Goal: Task Accomplishment & Management: Manage account settings

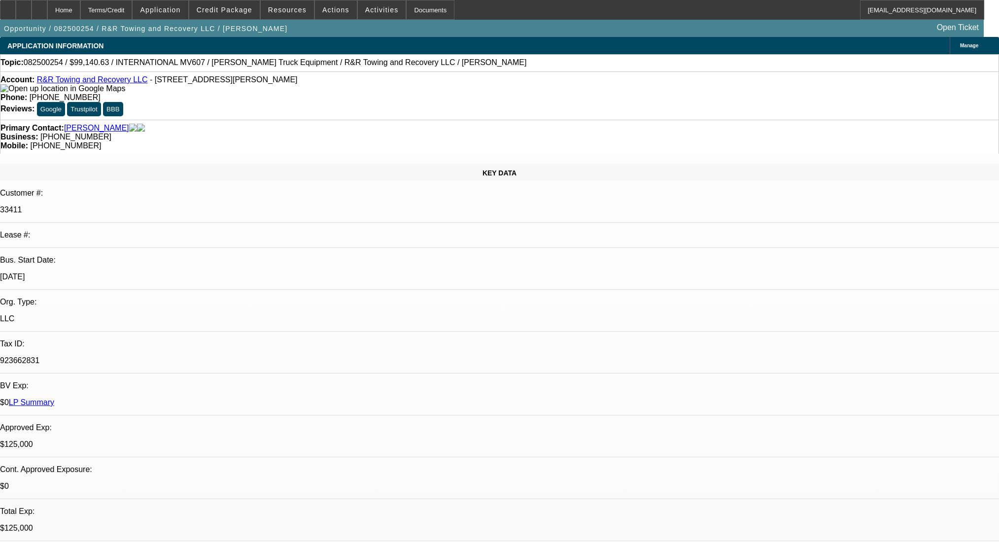
select select "0"
select select "2"
select select "0.1"
select select "4"
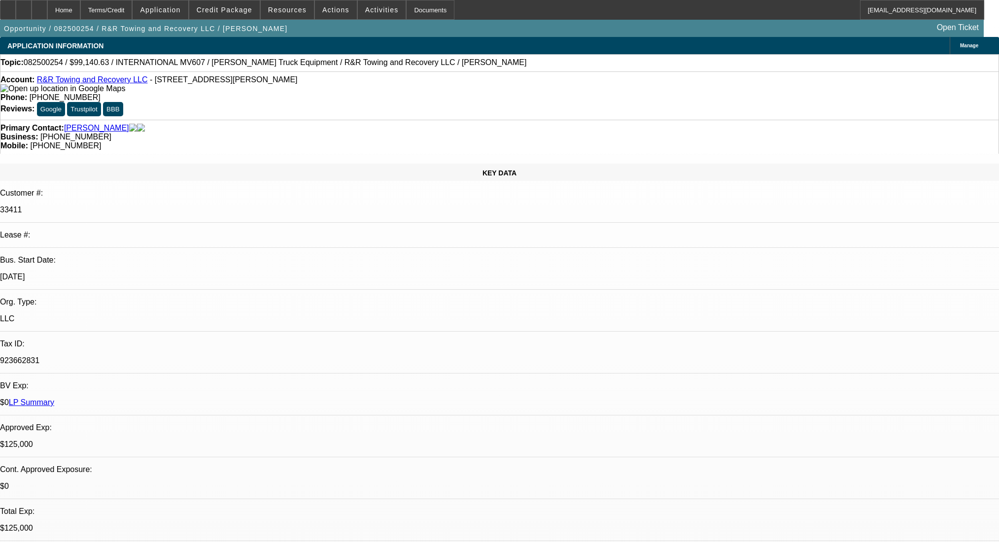
select select "0"
select select "2"
select select "0.1"
select select "4"
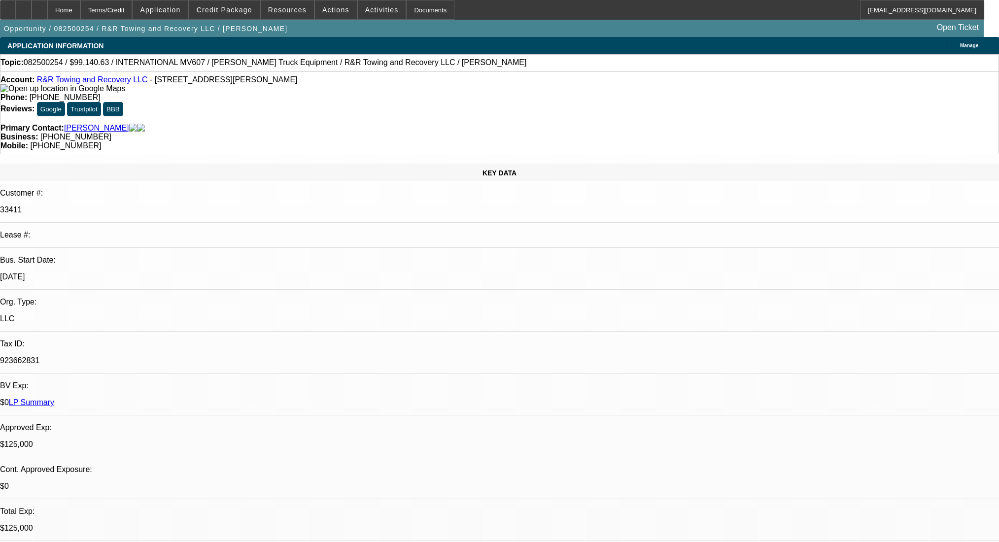
select select "0.1"
select select "2"
select select "0.1"
select select "4"
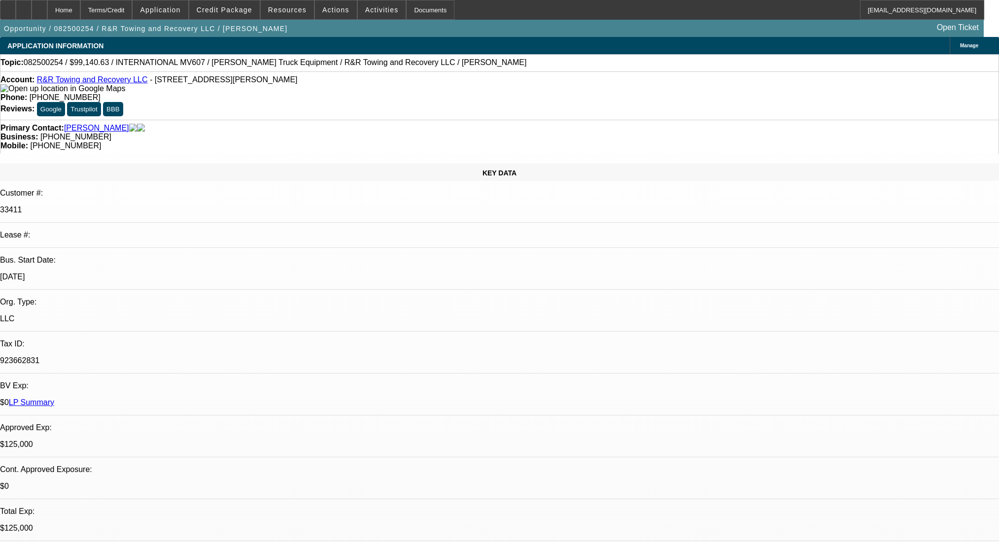
select select "0.1"
select select "2"
select select "0.1"
select select "4"
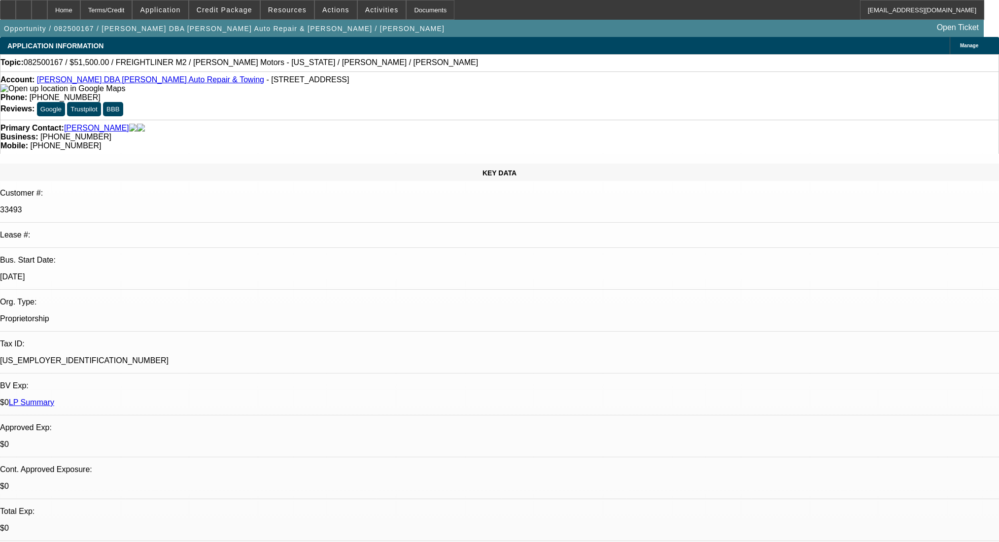
select select "0"
select select "2"
select select "0"
select select "6"
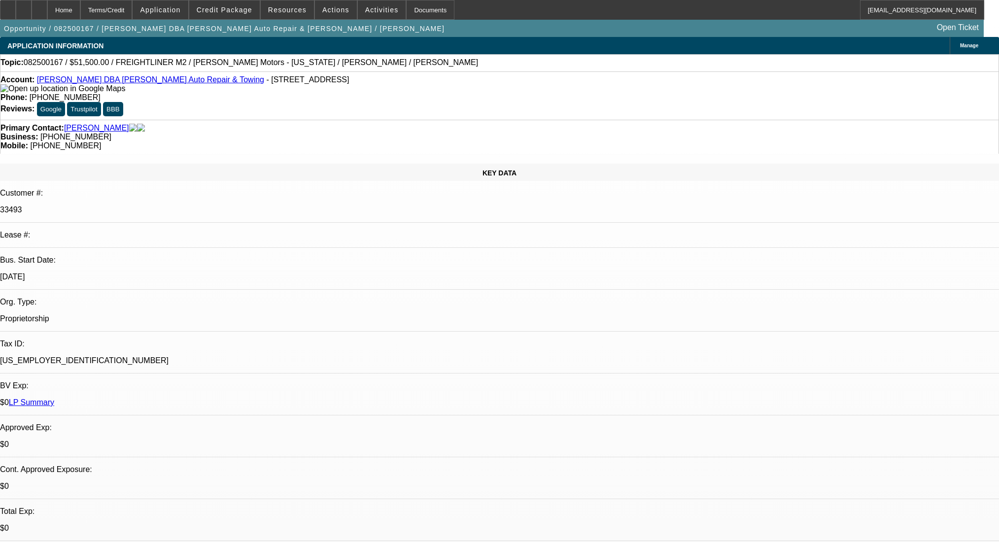
select select "0"
select select "2"
select select "0"
select select "6"
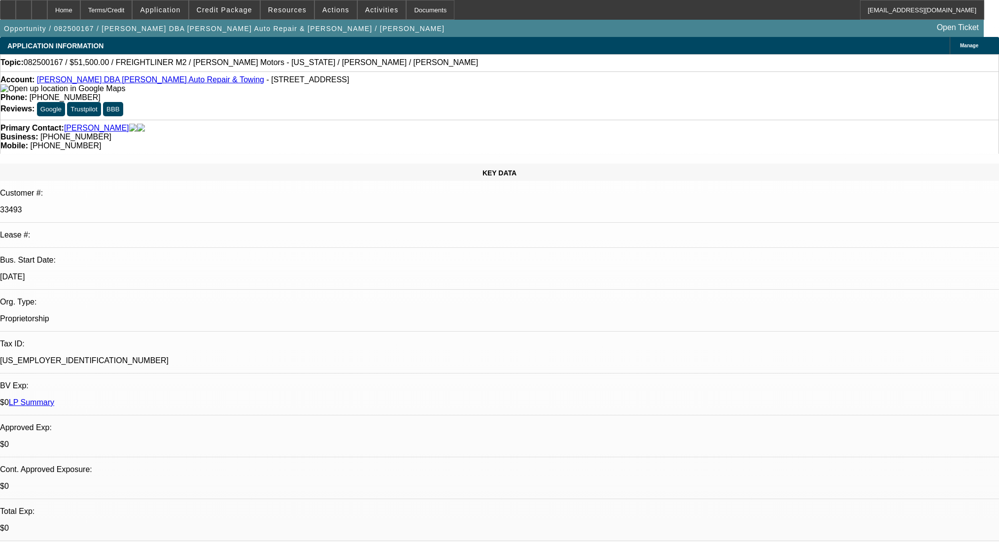
select select "0"
select select "2"
select select "0"
select select "6"
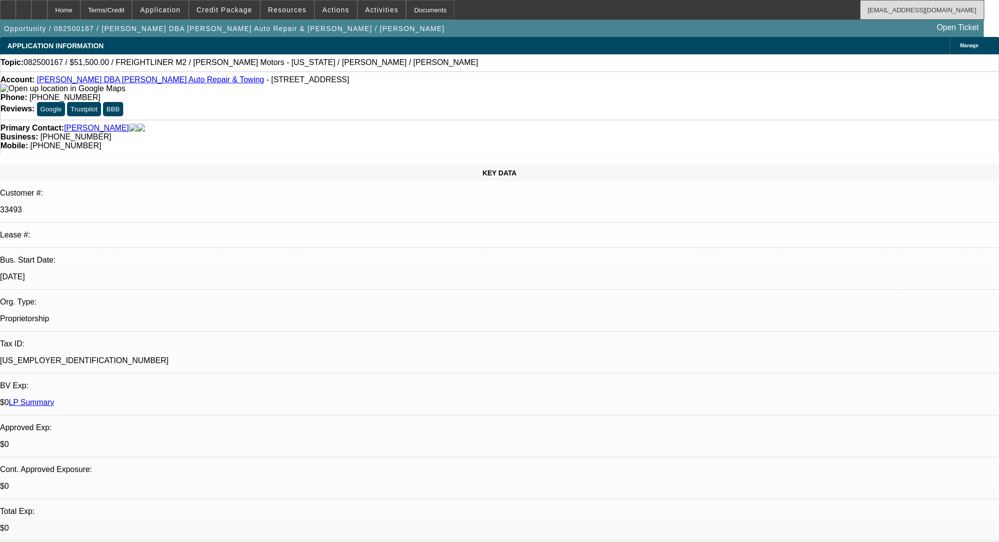
scroll to position [156, 0]
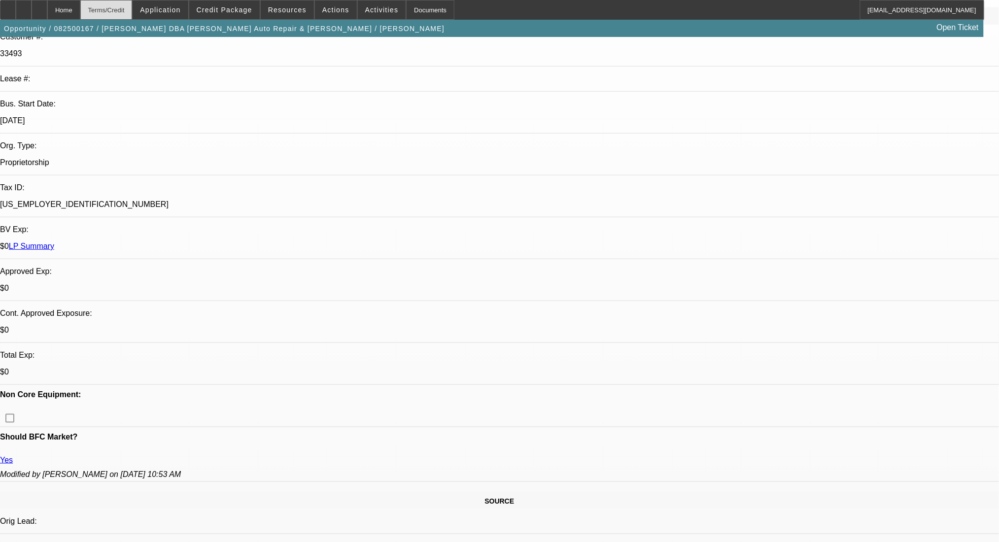
click at [133, 15] on div "Terms/Credit" at bounding box center [106, 10] width 52 height 20
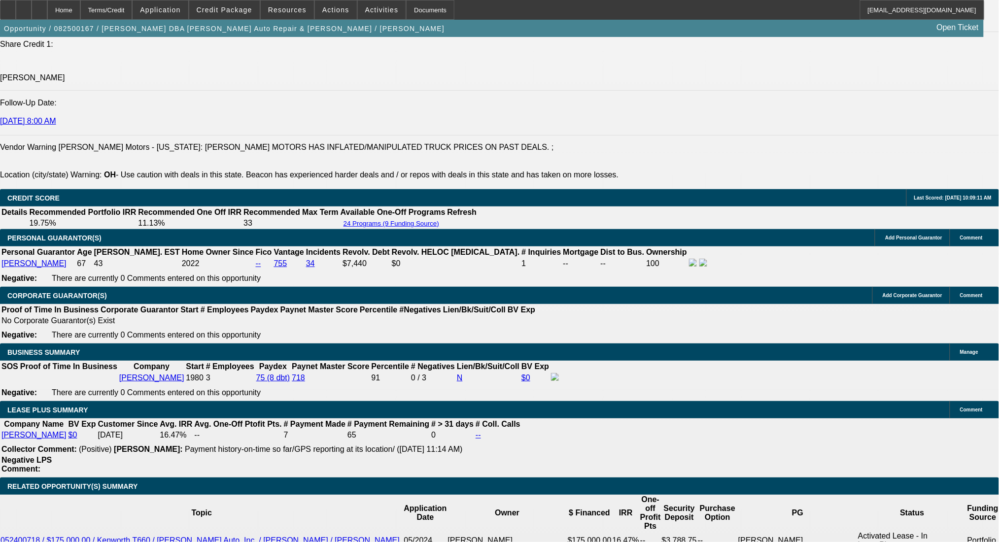
scroll to position [1339, 0]
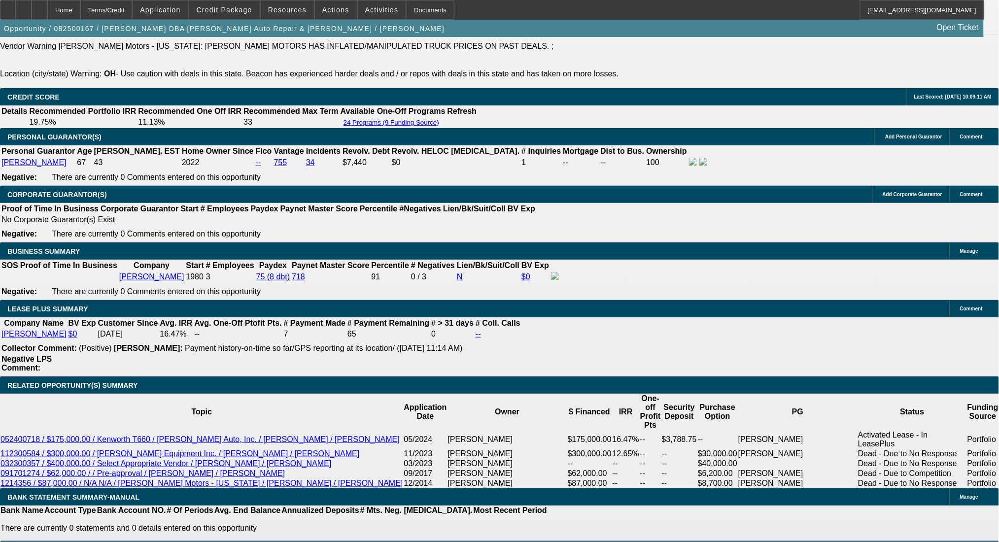
scroll to position [1471, 0]
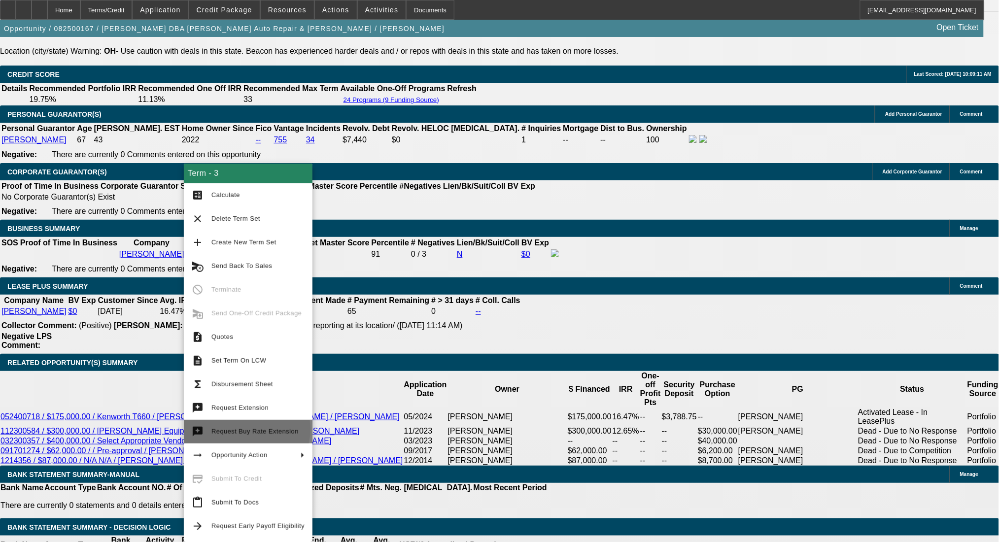
click at [246, 429] on span "Request Buy Rate Extension" at bounding box center [254, 431] width 87 height 7
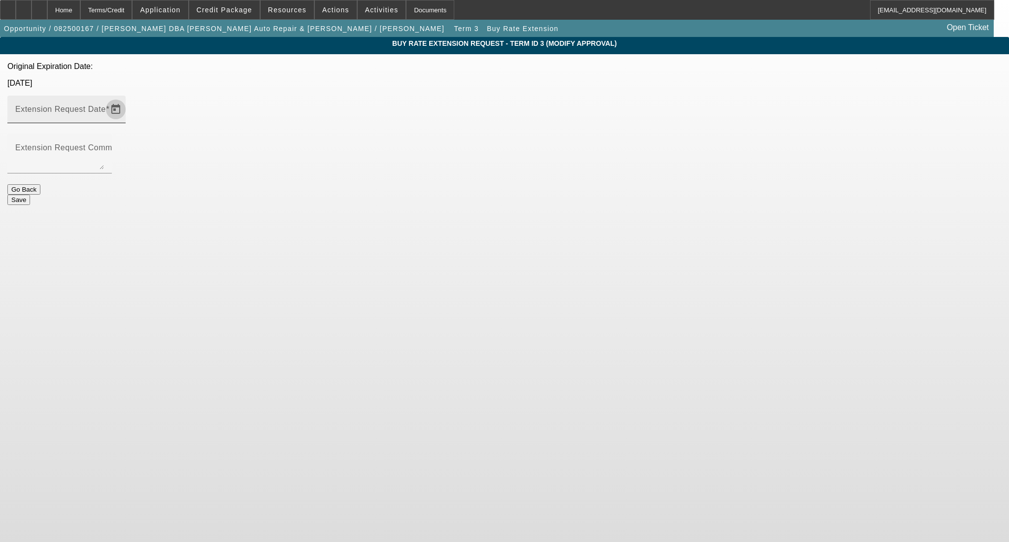
click at [128, 98] on span "Open calendar" at bounding box center [116, 110] width 24 height 24
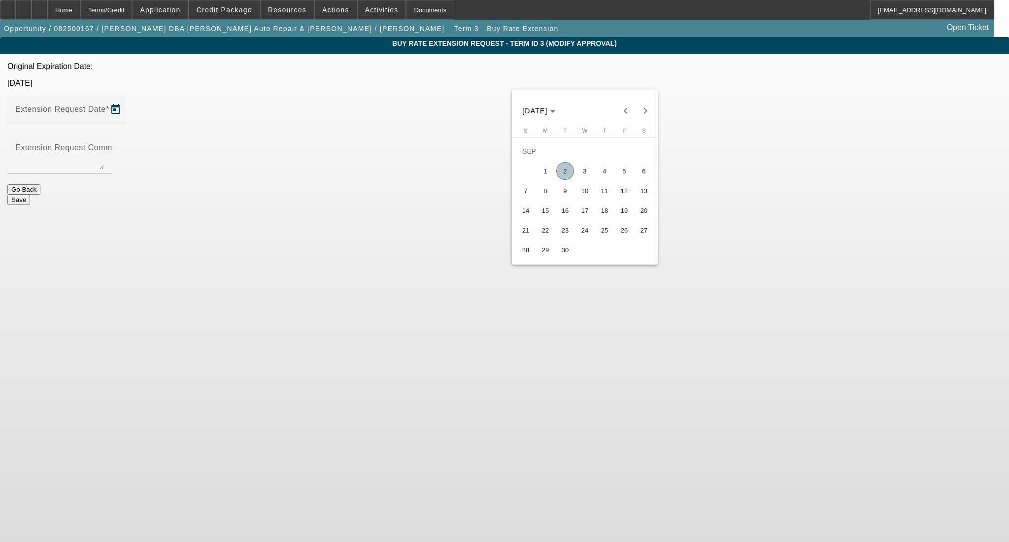
click at [565, 254] on span "30" at bounding box center [565, 250] width 18 height 18
type input "9/30/2025"
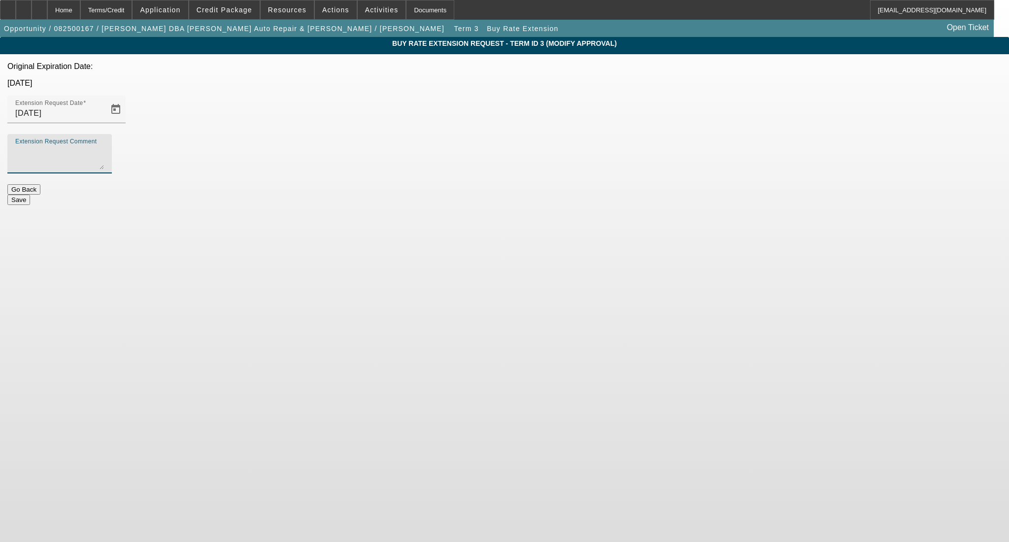
click at [104, 146] on textarea "Extension Request Comment" at bounding box center [59, 158] width 89 height 24
type textarea "Should close this week"
click at [30, 195] on button "Save" at bounding box center [18, 200] width 23 height 10
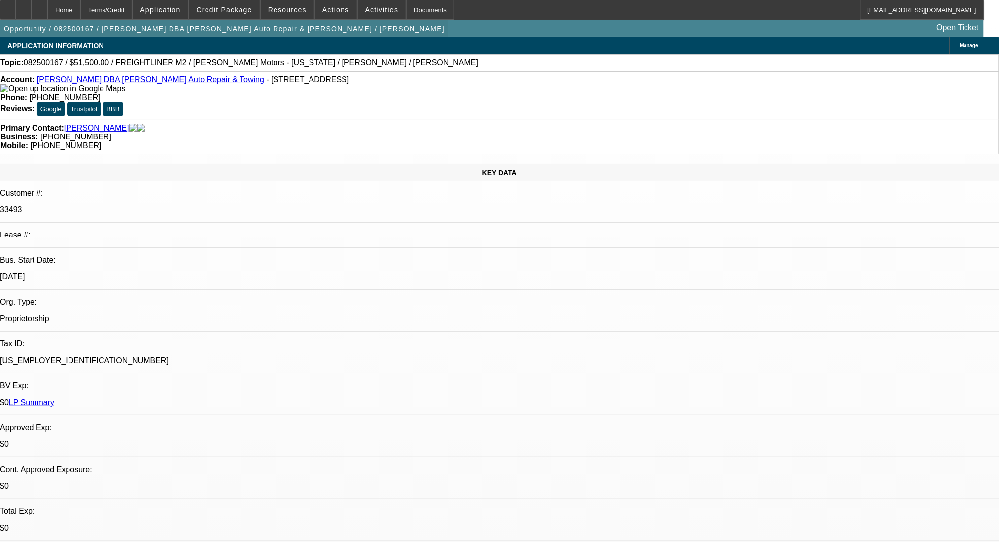
select select "0"
select select "2"
select select "0"
select select "6"
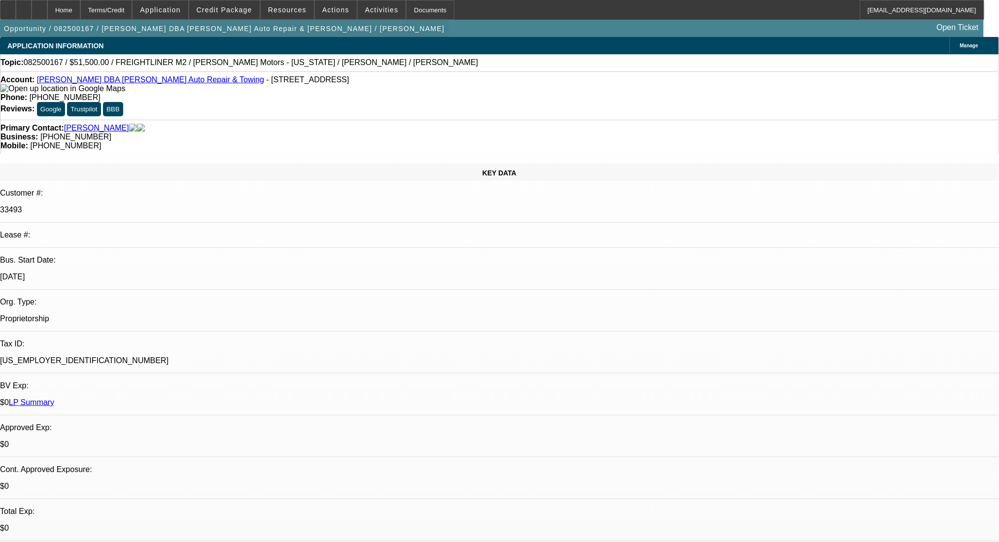
select select "0"
select select "2"
select select "0"
select select "6"
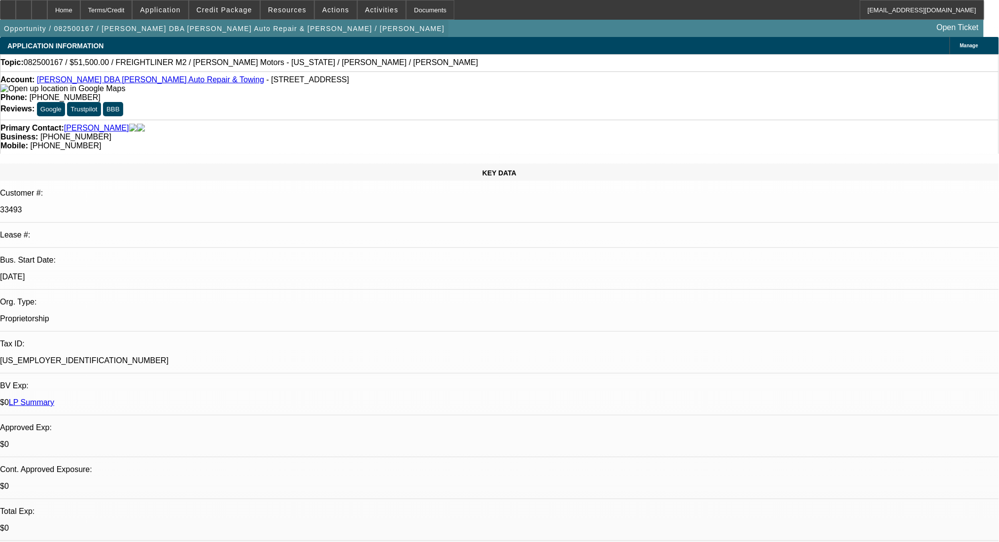
select select "0"
select select "2"
select select "0"
select select "6"
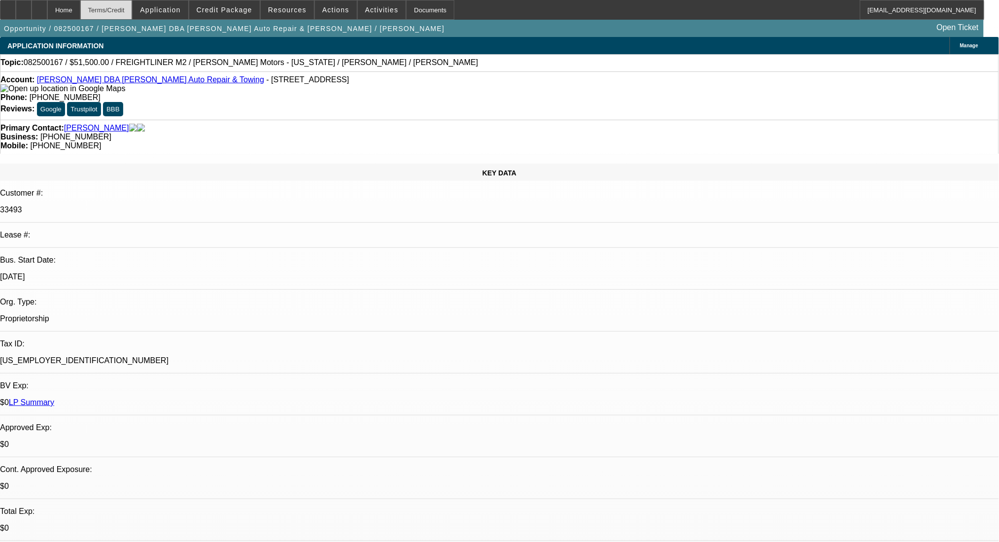
click at [124, 11] on div "Terms/Credit" at bounding box center [106, 10] width 52 height 20
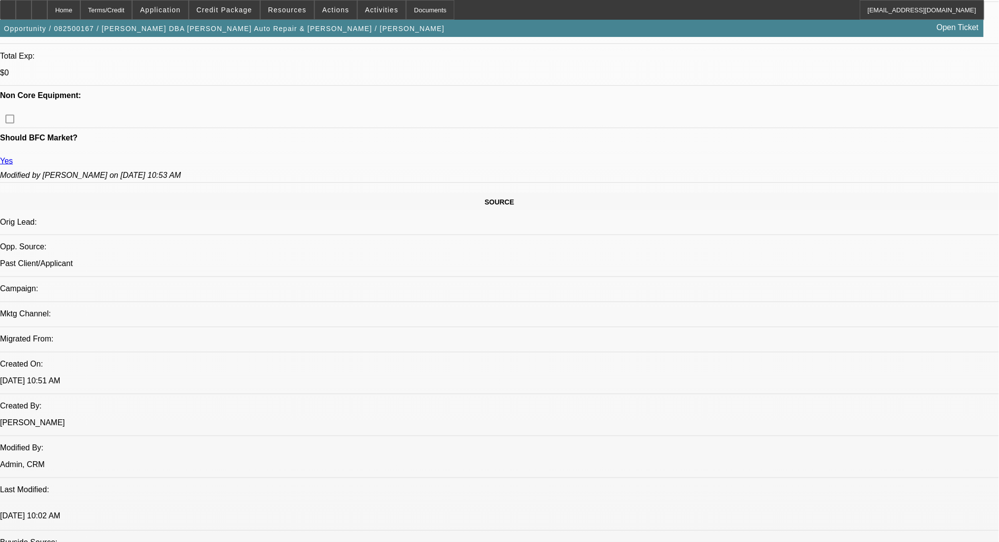
scroll to position [560, 0]
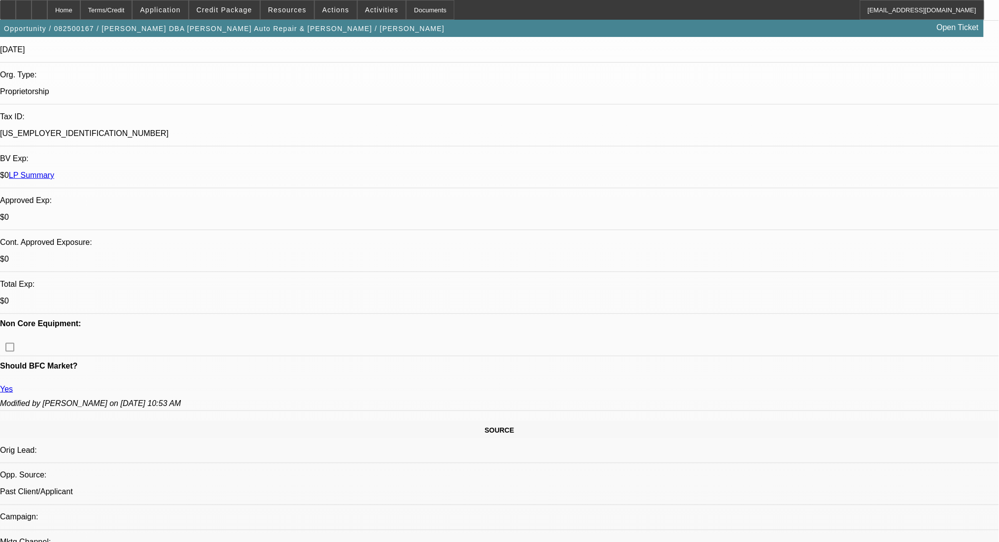
scroll to position [394, 0]
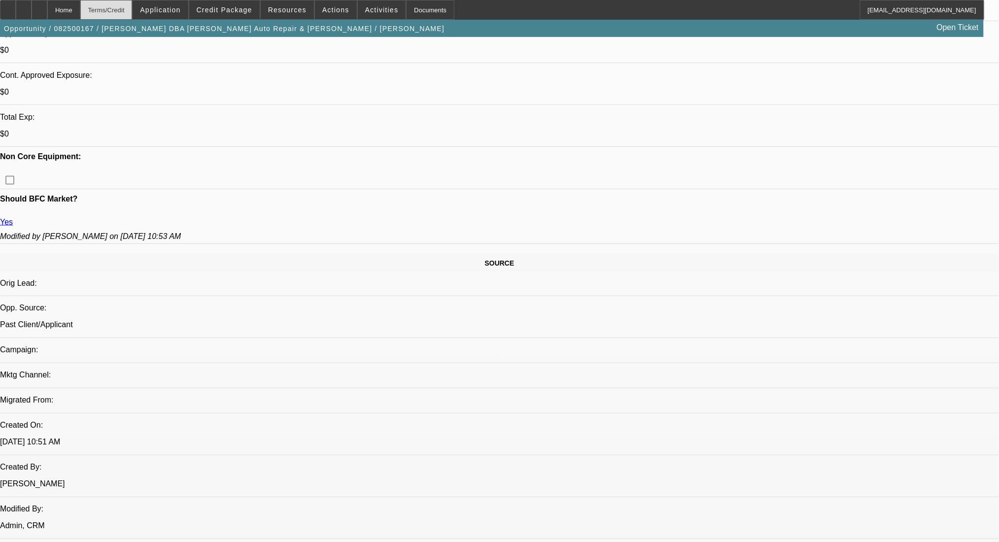
click at [133, 7] on div "Terms/Credit" at bounding box center [106, 10] width 52 height 20
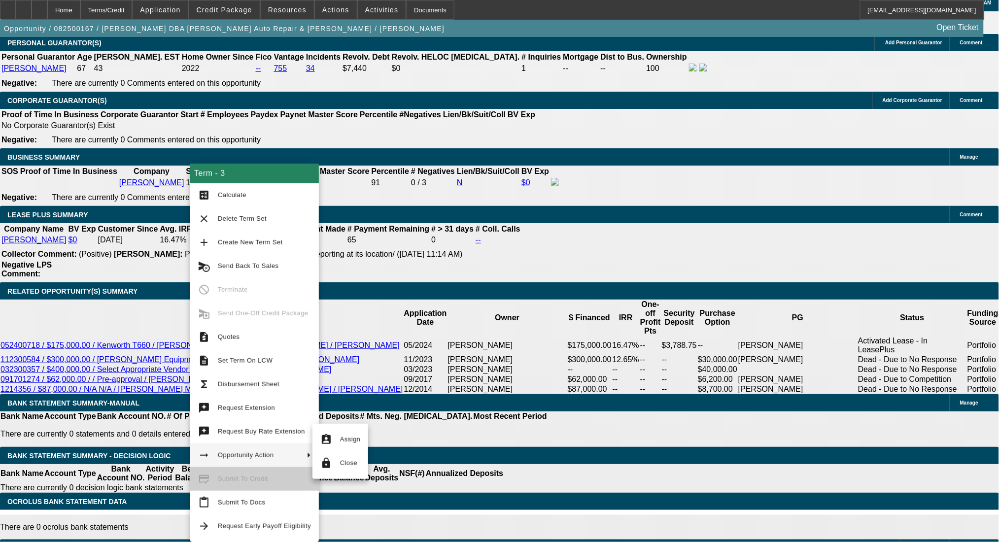
scroll to position [1546, 0]
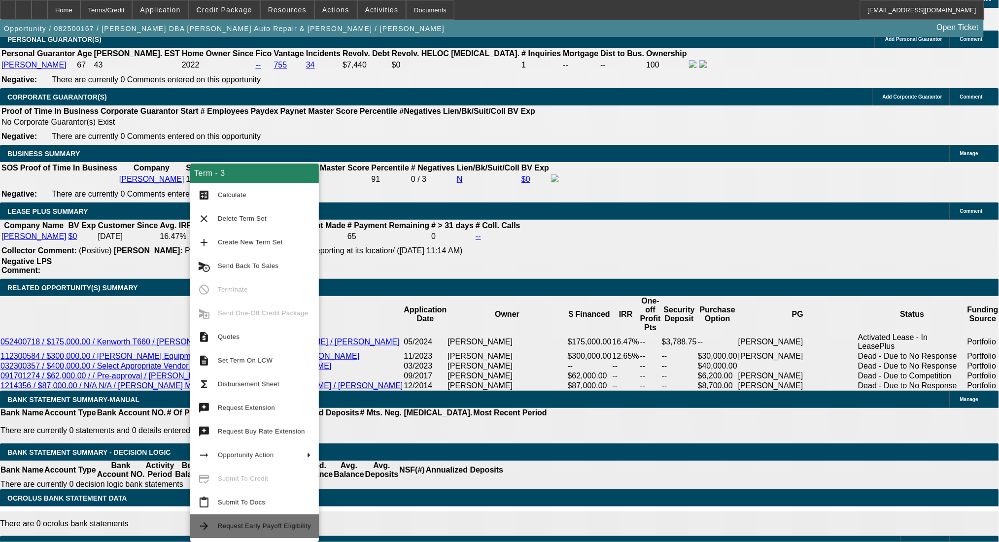
click at [257, 530] on span "Request Early Payoff Eligibility" at bounding box center [264, 526] width 93 height 12
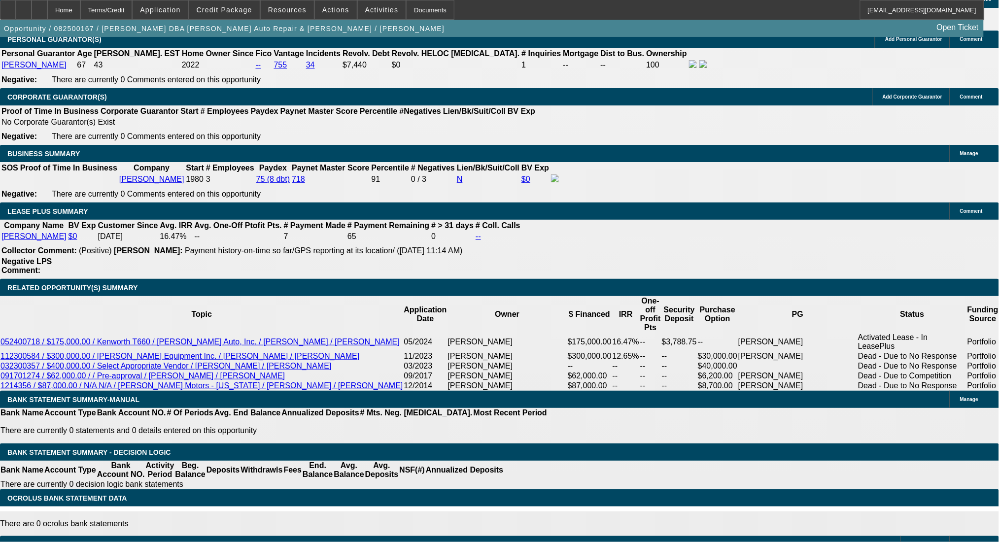
scroll to position [0, 0]
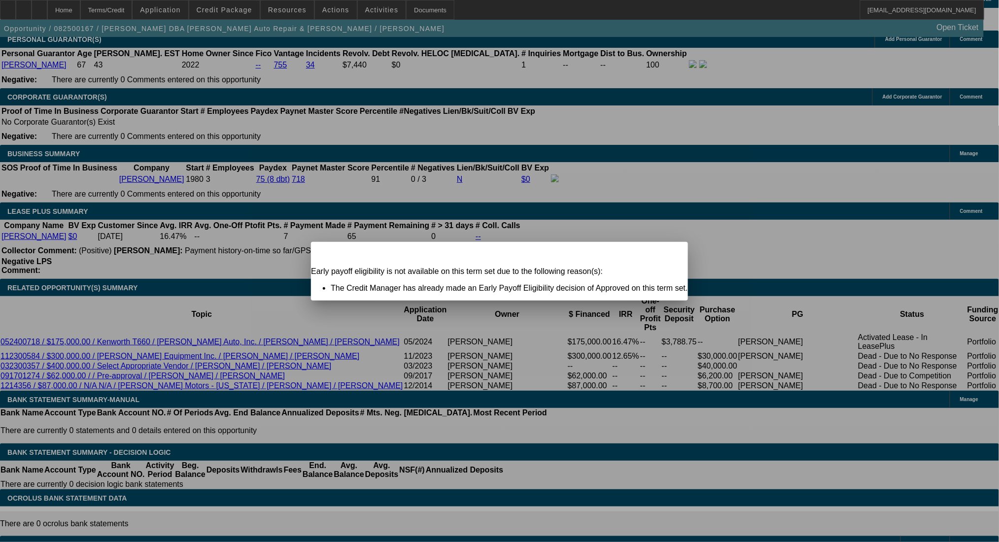
click at [669, 253] on span "Close" at bounding box center [675, 250] width 13 height 5
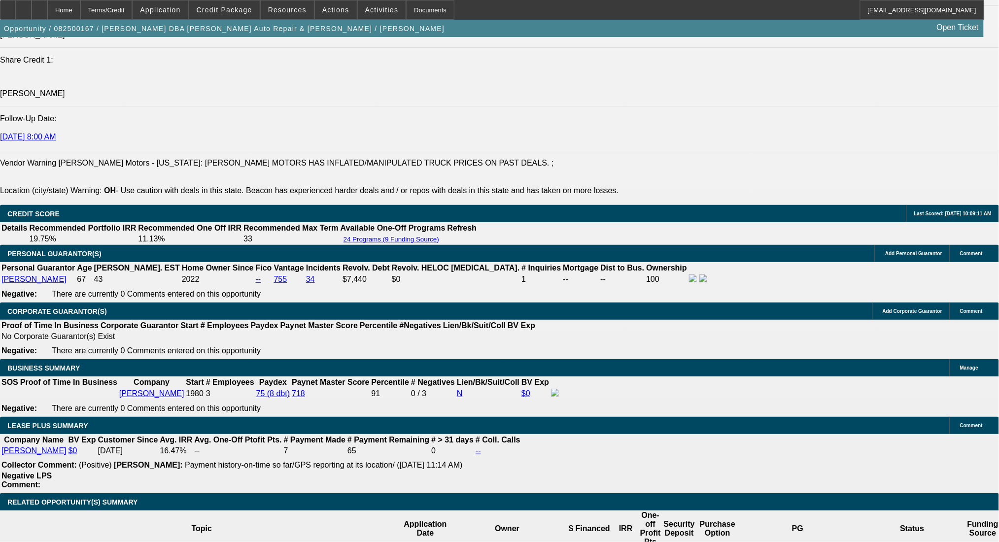
scroll to position [1151, 0]
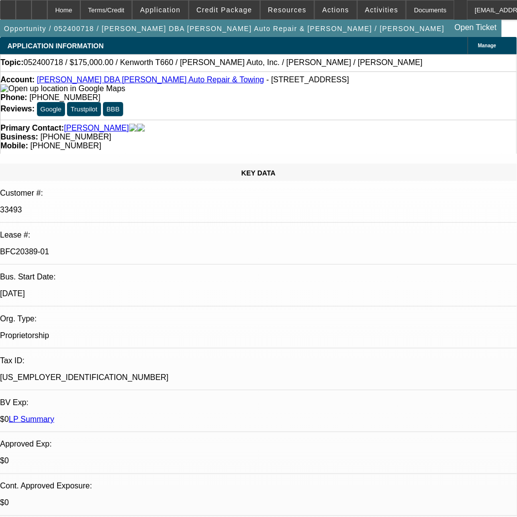
select select "0"
select select "2"
select select "0"
select select "6"
select select "0"
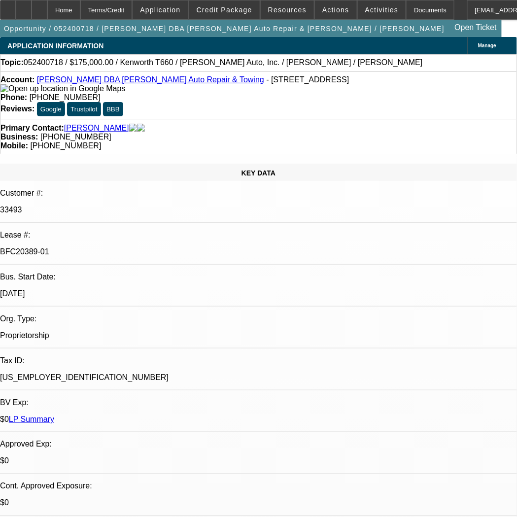
select select "2"
select select "0"
select select "6"
select select "0"
select select "2"
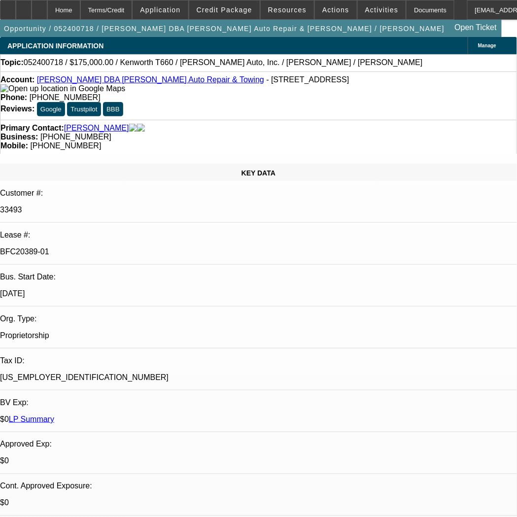
select select "0"
select select "6"
select select "0"
select select "2"
select select "0"
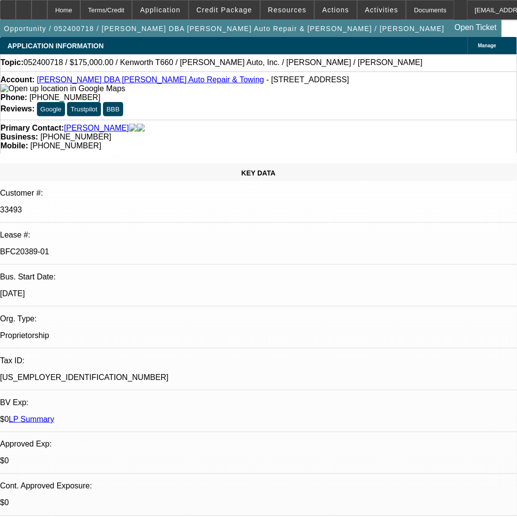
select select "6"
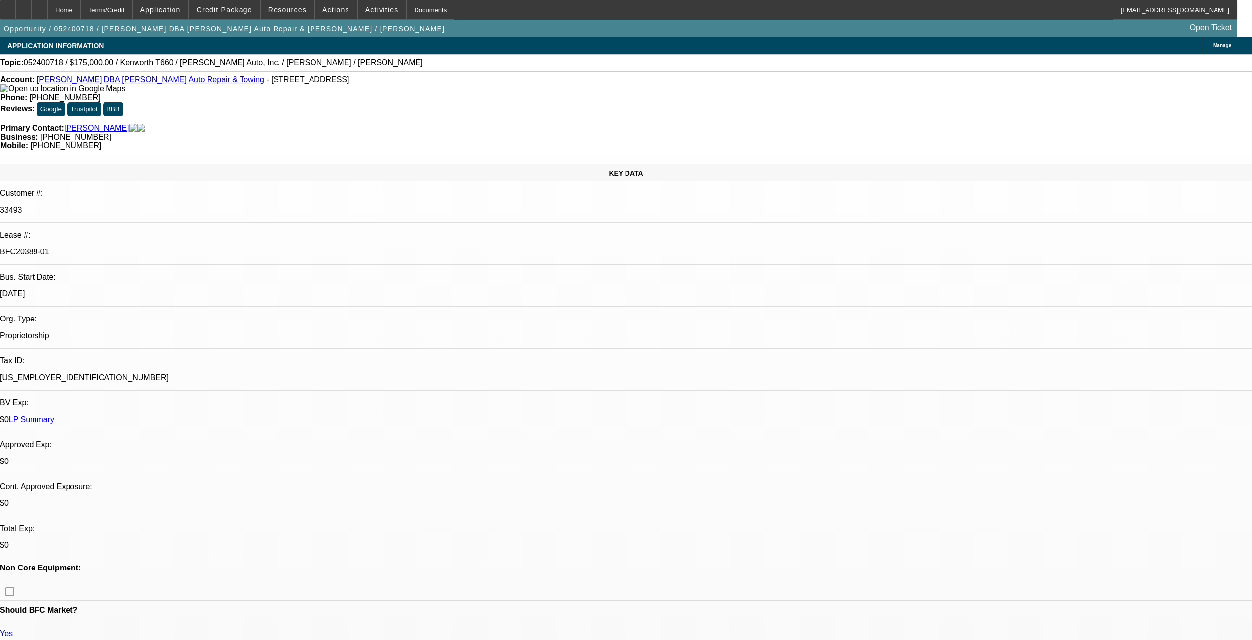
scroll to position [591, 0]
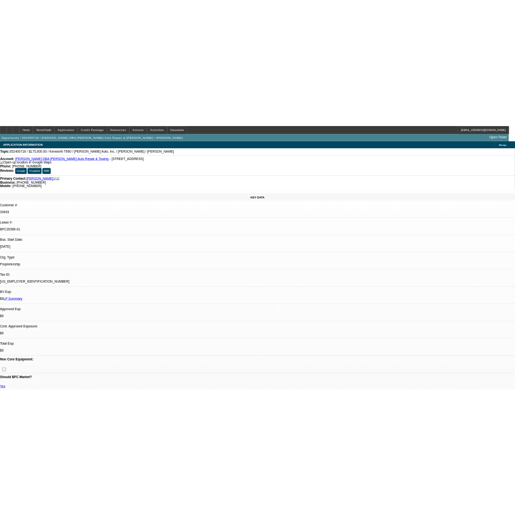
scroll to position [789, 0]
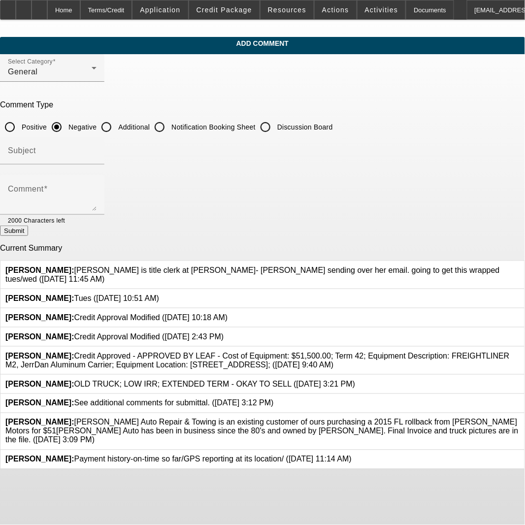
click at [116, 119] on input "Additional" at bounding box center [107, 127] width 20 height 20
radio input "true"
click at [97, 207] on textarea "Comment" at bounding box center [52, 199] width 89 height 24
click at [97, 200] on textarea "Good Afternoon- repeat customer. EBO, ePoas here please. Dealer contact is" at bounding box center [52, 199] width 89 height 24
drag, startPoint x: 427, startPoint y: 204, endPoint x: 395, endPoint y: 201, distance: 31.7
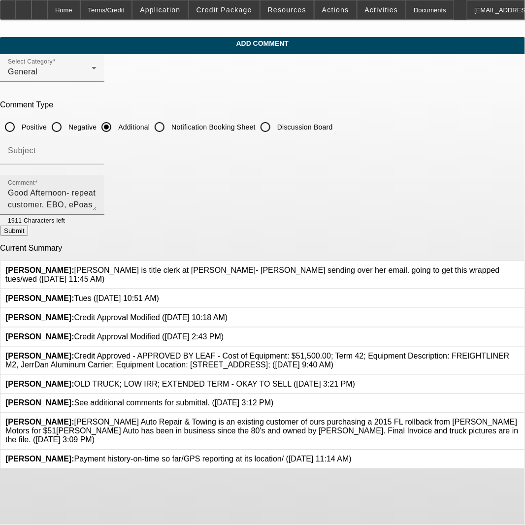
click at [97, 204] on textarea "Good Afternoon- repeat customer. EBO, ePoas here please. Dealer contact is Mike…" at bounding box center [52, 199] width 89 height 24
paste textarea "mrauh@mathenymotors.com"
click at [97, 189] on textarea "Good Afternoon- repeat customer. EBO, ePoas here please. Dealer contact is Mike…" at bounding box center [52, 199] width 89 height 24
paste textarea "kreamer@mathenymotors.com"
click at [97, 194] on textarea "Good Afternoon- repeat customer. EBO, ePoas here please. Dealer contact is Mike…" at bounding box center [52, 199] width 89 height 24
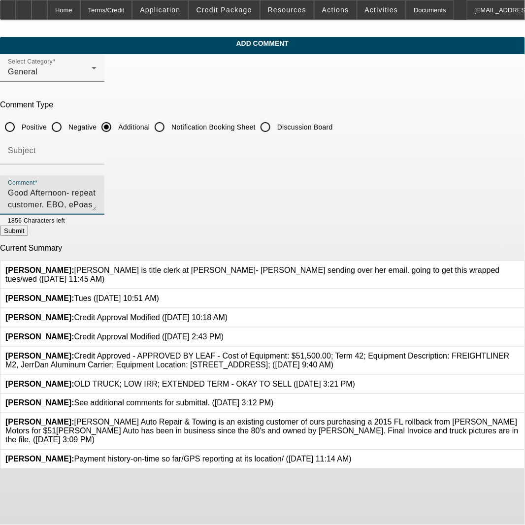
paste textarea "304-488-4501"
click at [97, 204] on textarea "Good Afternoon- repeat customer. EBO, ePoas here please. Dealer contact is Mike…" at bounding box center [52, 199] width 89 height 24
click at [97, 202] on textarea "Good Afternoon- repeat customer. EBO, ePoas here please. Dealer contact is Mike…" at bounding box center [52, 199] width 89 height 24
click at [97, 210] on textarea "Good Afternoon- repeat customer. EBO, ePoas here please. Dealer contact is Mike…" at bounding box center [52, 199] width 89 height 24
drag, startPoint x: 206, startPoint y: 196, endPoint x: 259, endPoint y: 200, distance: 52.9
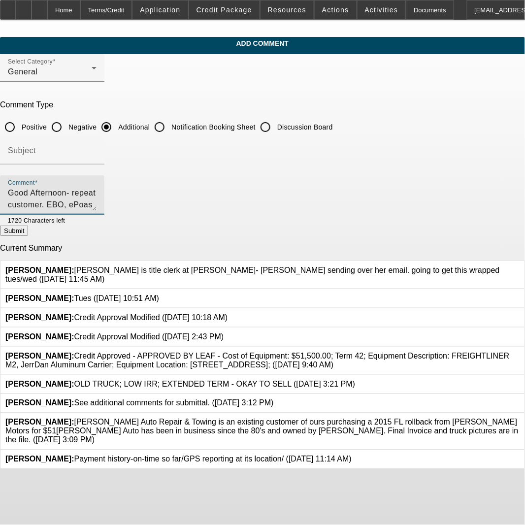
click at [97, 196] on textarea "Good Afternoon- repeat customer. EBO, ePoas here please. Dealer contact is Mike…" at bounding box center [52, 199] width 89 height 24
drag, startPoint x: 211, startPoint y: 186, endPoint x: 209, endPoint y: 192, distance: 5.6
click at [97, 188] on div "Comment Good Afternoon- repeat customer. EBO, ePoas here please. Dealer contact…" at bounding box center [52, 194] width 89 height 39
click at [97, 194] on textarea "Good Afternoon- repeat customer. EBO, ePoas here please. Dealer contact is Mike…" at bounding box center [52, 199] width 89 height 24
click at [97, 196] on textarea "Good Afternoon- repeat customer. EBO, ePoas here please. Dealer contact is Mike…" at bounding box center [52, 199] width 89 height 24
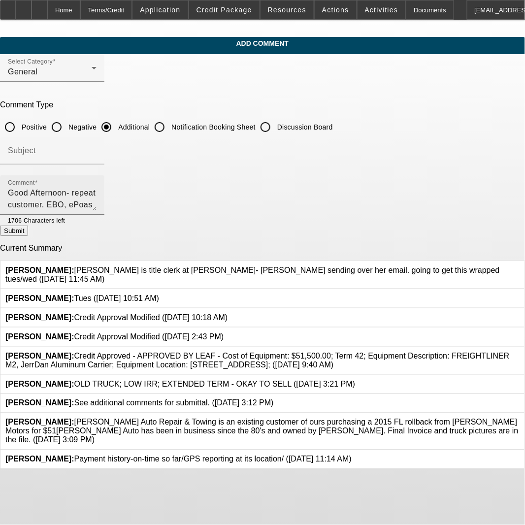
click at [97, 196] on textarea "Good Afternoon- repeat customer. EBO, ePoas here please (PGs cell is . Dealer c…" at bounding box center [52, 199] width 89 height 24
paste textarea "[PHONE_NUMBER]"
click at [97, 194] on textarea "Good Afternoon- repeat customer. EBO, ePoas here please (PGs cell is(740) 591-5…" at bounding box center [52, 199] width 89 height 24
click at [97, 196] on textarea "Good Afternoon- repeat customer. EBO, ePoas here please (PGs cell is(740) 591-5…" at bounding box center [52, 199] width 89 height 24
click at [97, 187] on textarea "Good Afternoon- repeat customer. EBO, ePoas here please (PGs cell is (740) 591-…" at bounding box center [52, 199] width 89 height 24
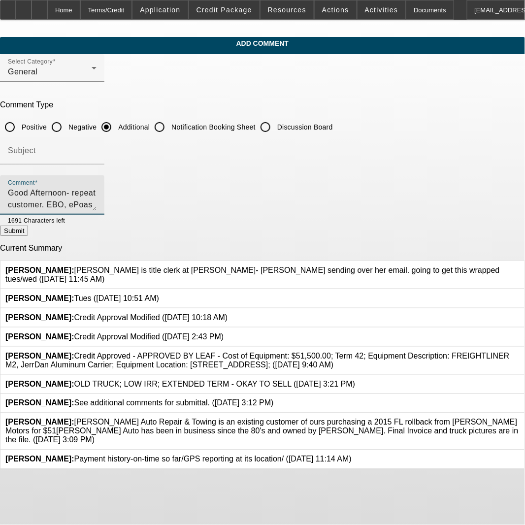
type textarea "Good Afternoon- repeat customer. EBO, ePoas here please (PGs cell is (740) 591-…"
click at [28, 231] on button "Submit" at bounding box center [14, 231] width 28 height 10
radio input "true"
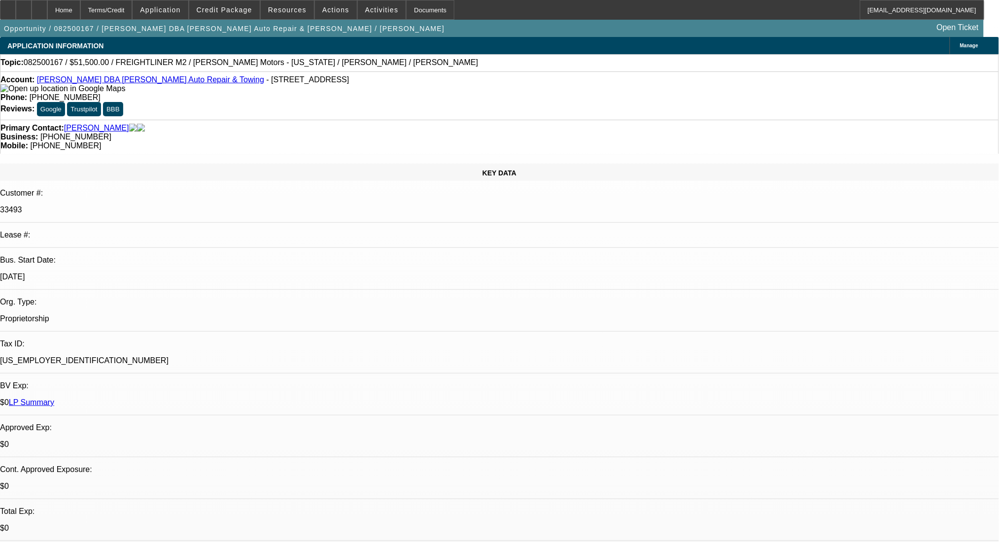
select select "0"
select select "2"
select select "0"
select select "6"
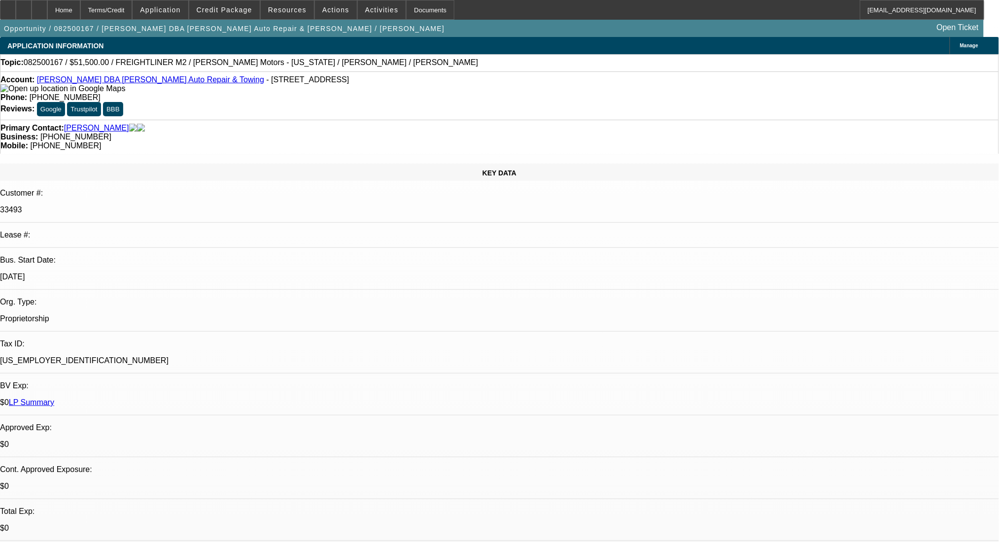
select select "0"
select select "2"
select select "0"
select select "6"
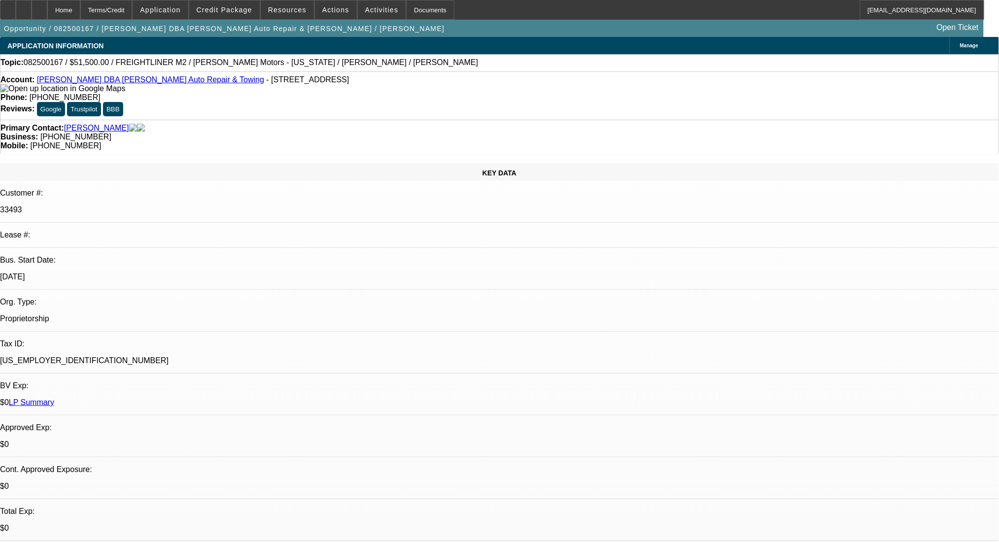
select select "0"
select select "2"
select select "0"
select select "6"
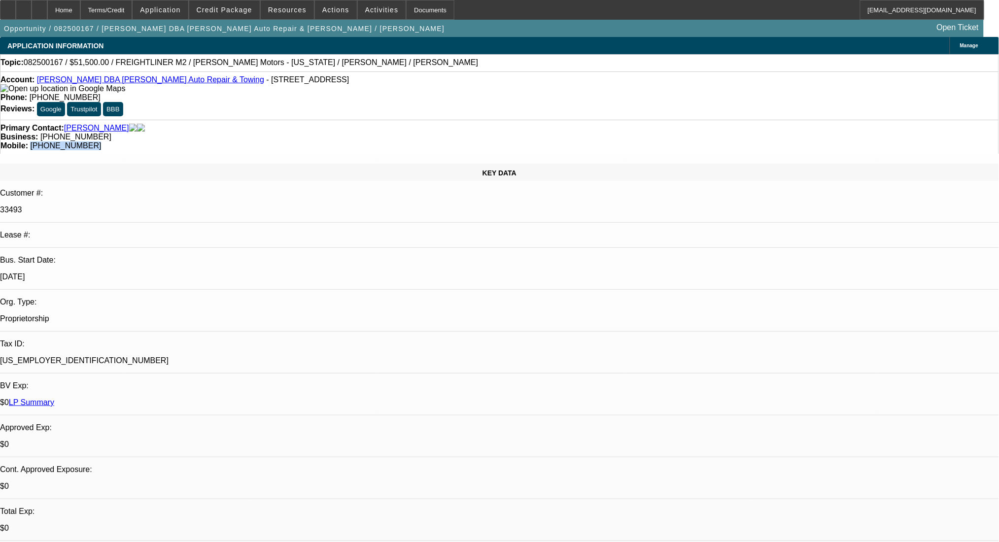
drag, startPoint x: 584, startPoint y: 107, endPoint x: 526, endPoint y: 118, distance: 58.6
click at [526, 120] on div "Primary Contact: Curtis, William Business: (740) 593-7048 Mobile: (740) 591-5783" at bounding box center [499, 137] width 999 height 34
copy span "(740) 591-5783"
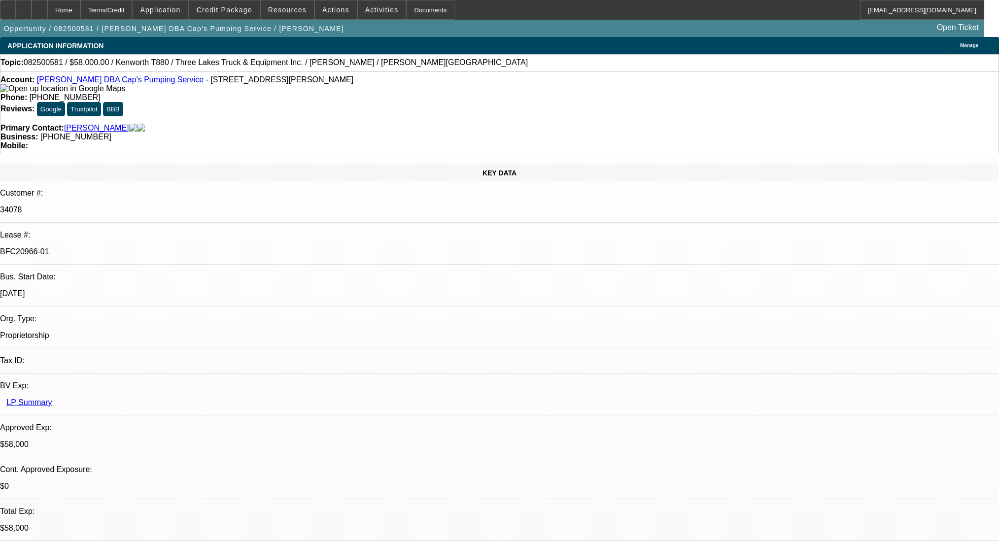
select select "0"
select select "9"
select select "0"
select select "6"
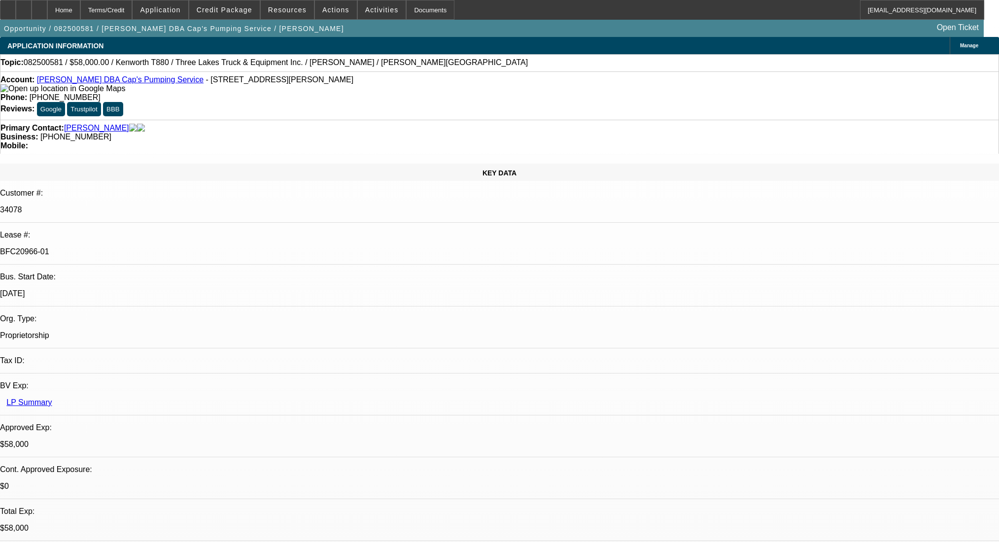
select select "0"
select select "9"
select select "0.1"
select select "4"
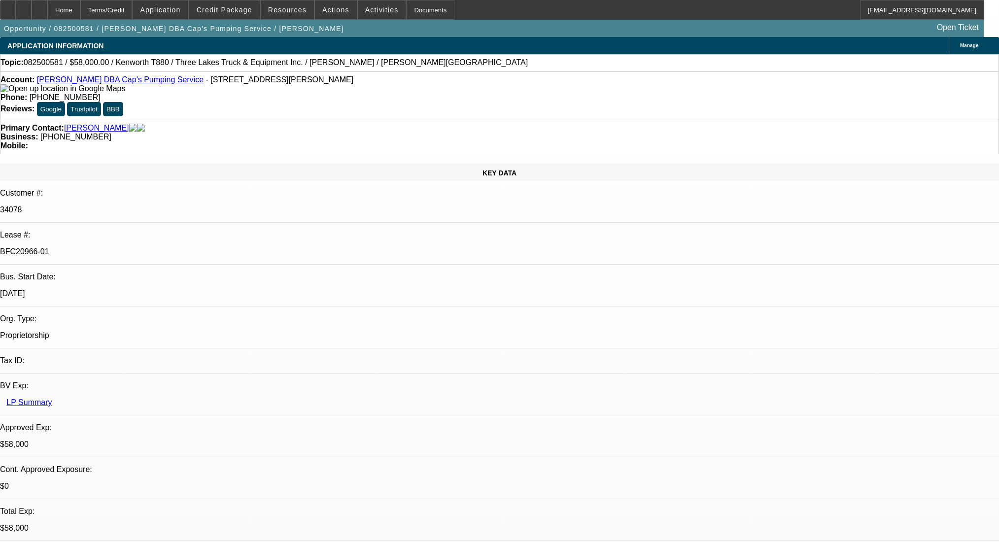
select select "0"
select select "0.1"
select select "4"
select select "0"
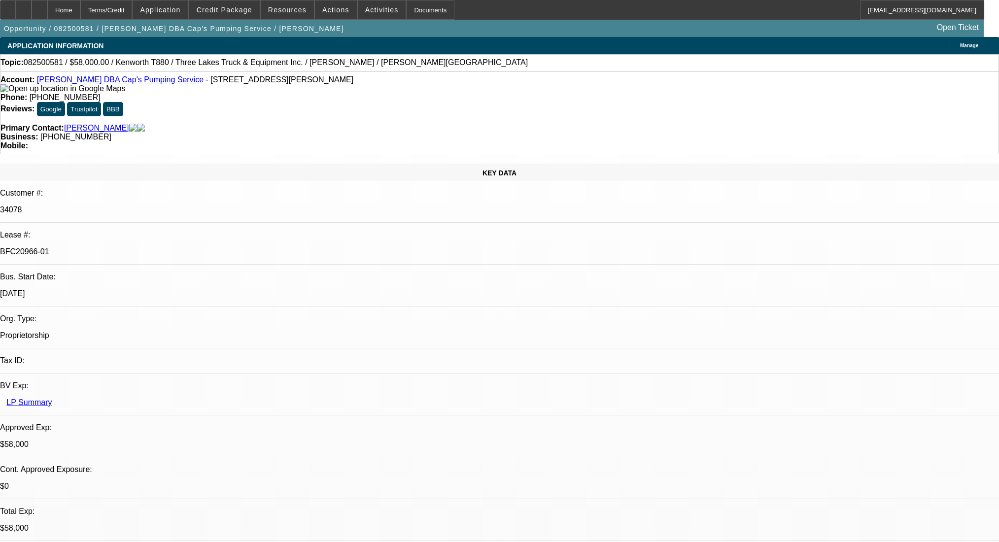
select select "0"
select select "9"
select select "0"
select select "6"
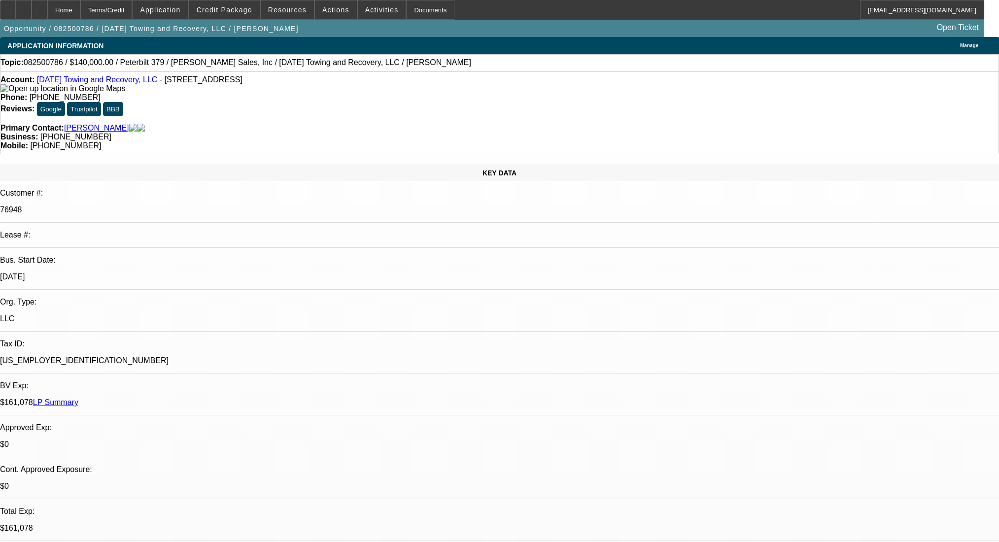
select select "0"
select select "2"
select select "0.1"
select select "4"
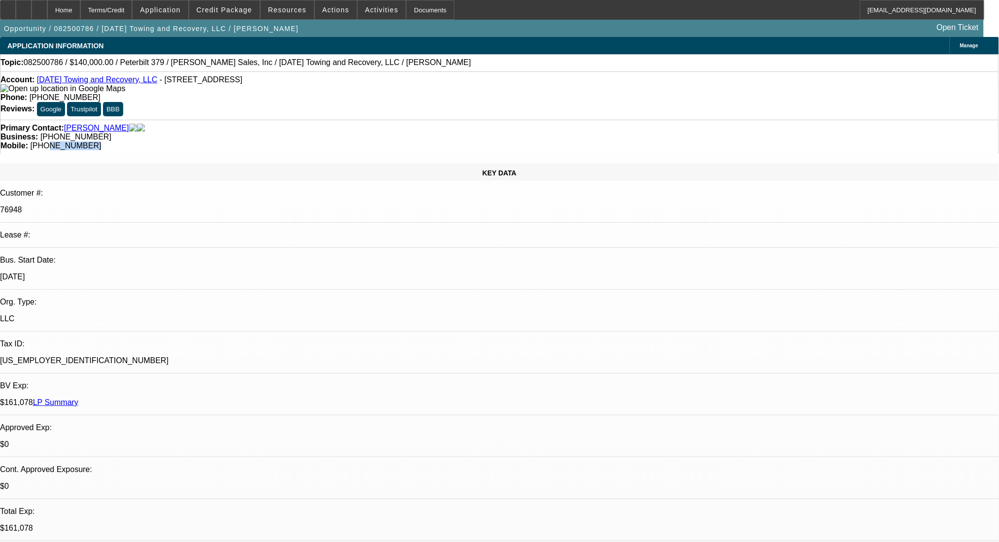
drag, startPoint x: 577, startPoint y: 111, endPoint x: 539, endPoint y: 117, distance: 38.3
click at [539, 120] on div "Primary Contact: Credidio, Frank Business: (225) 622-0250 Mobile: (225) 485-6836" at bounding box center [499, 137] width 999 height 34
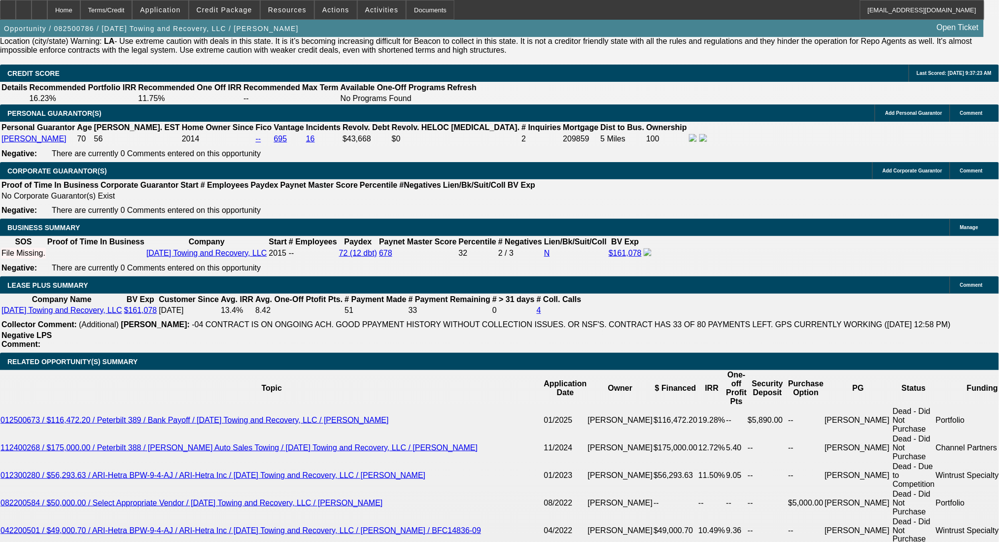
scroll to position [1380, 0]
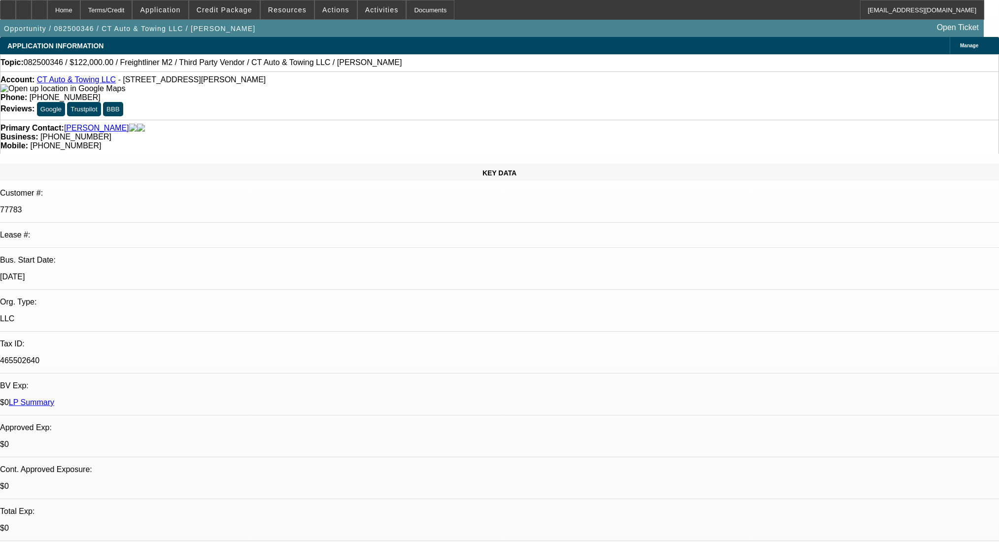
select select "0"
select select "2"
select select "0"
select select "6"
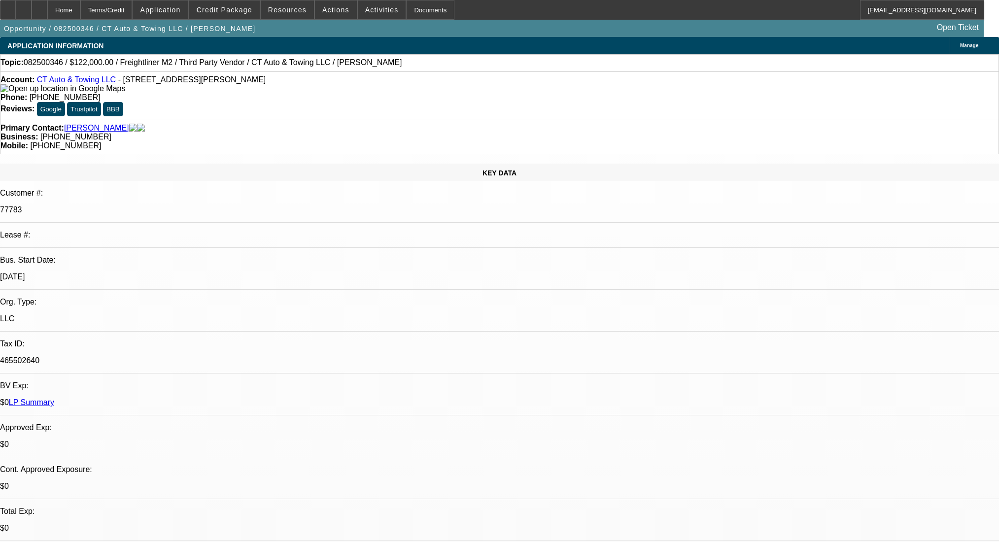
select select "0"
select select "2"
select select "0"
select select "6"
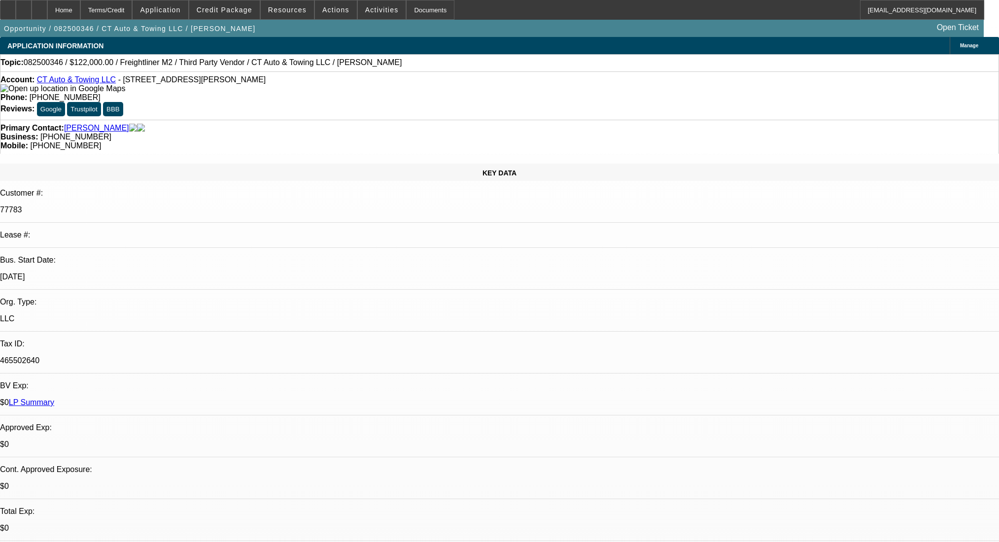
select select "0"
select select "3"
select select "0"
select select "6"
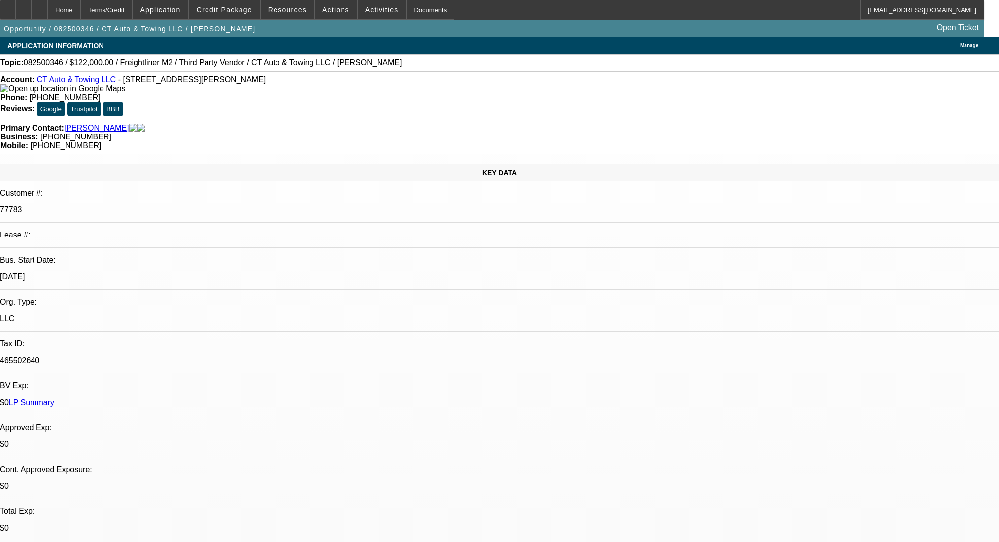
select select "0"
select select "2"
select select "0"
select select "6"
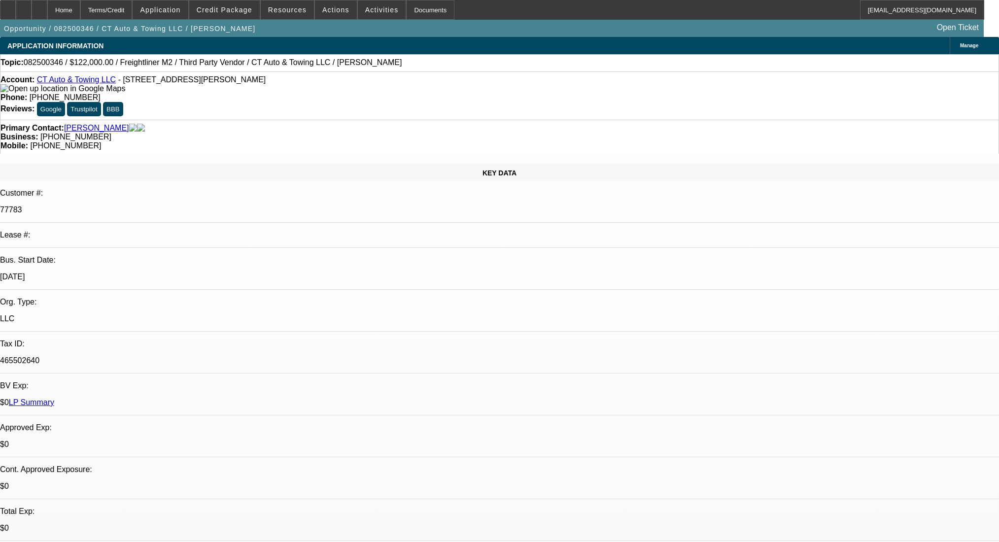
scroll to position [103, 0]
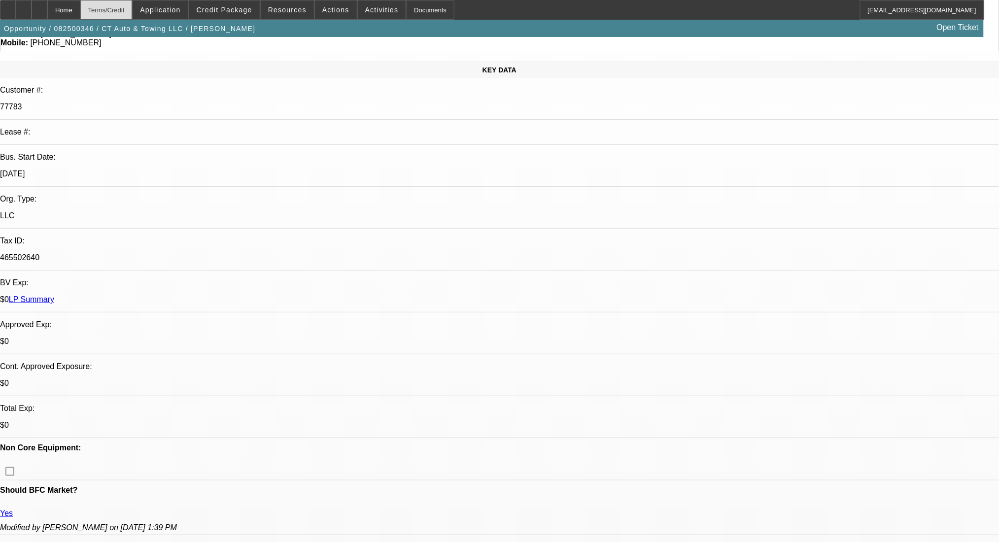
click at [127, 14] on div "Terms/Credit" at bounding box center [106, 10] width 52 height 20
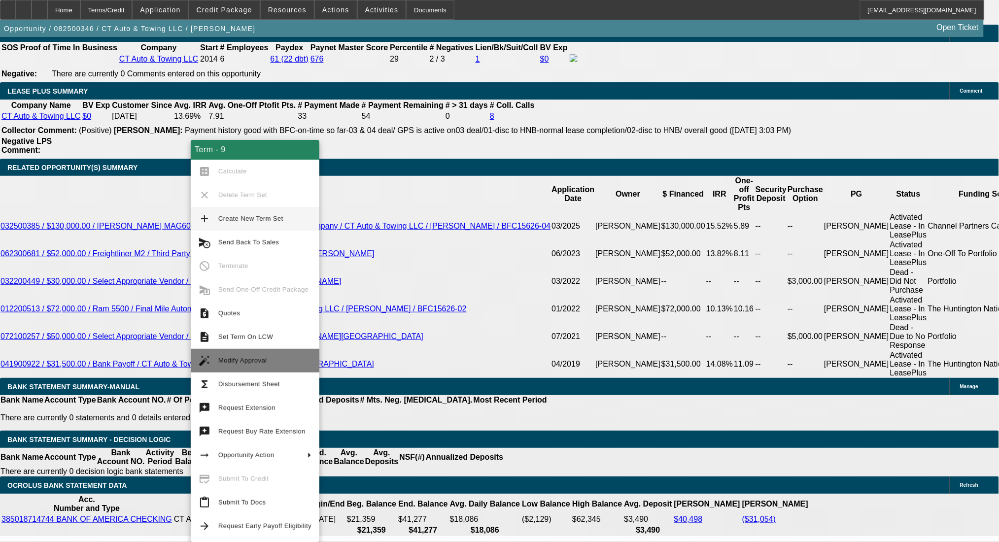
click at [262, 357] on span "Modify Approval" at bounding box center [242, 360] width 49 height 7
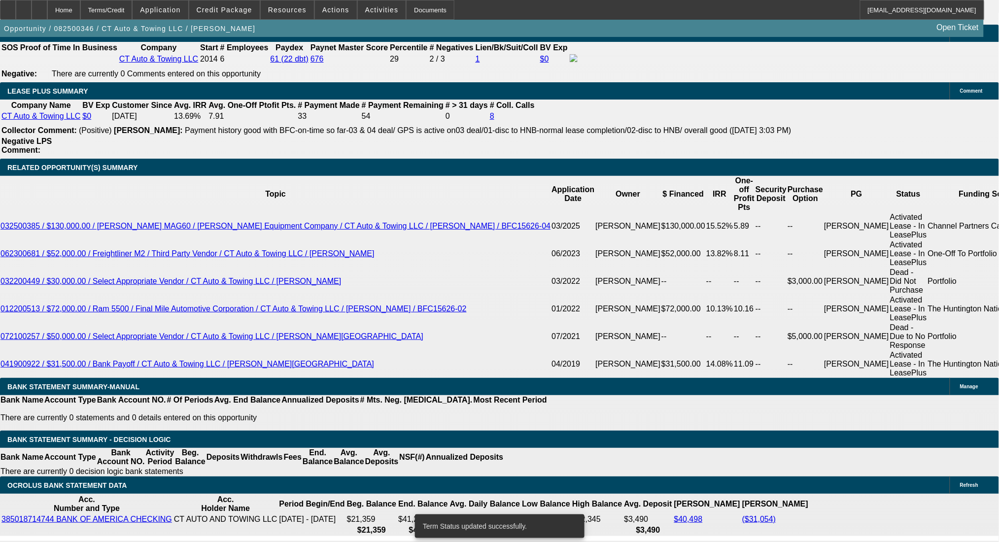
select select "0"
select select "2"
select select "0"
select select "6"
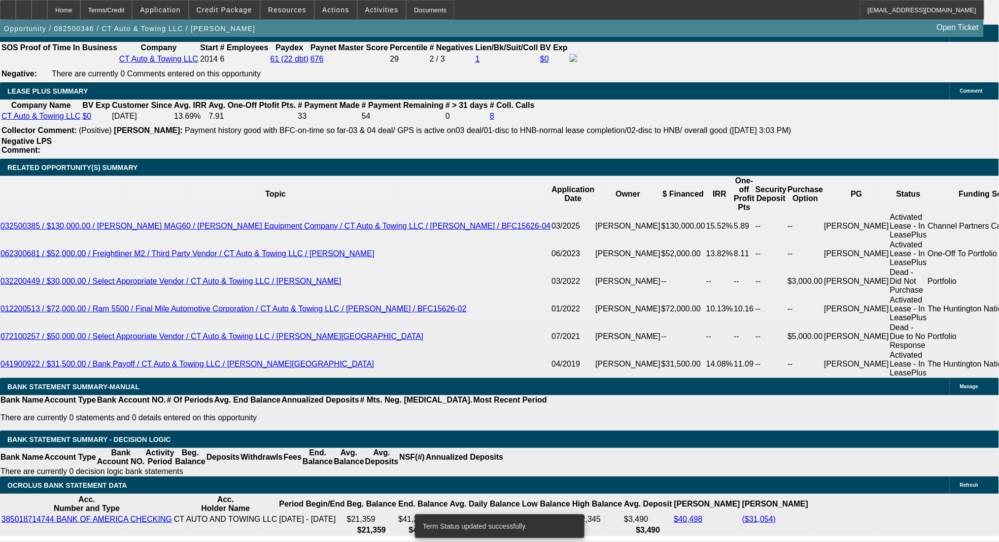
select select "0"
select select "2"
select select "0"
select select "6"
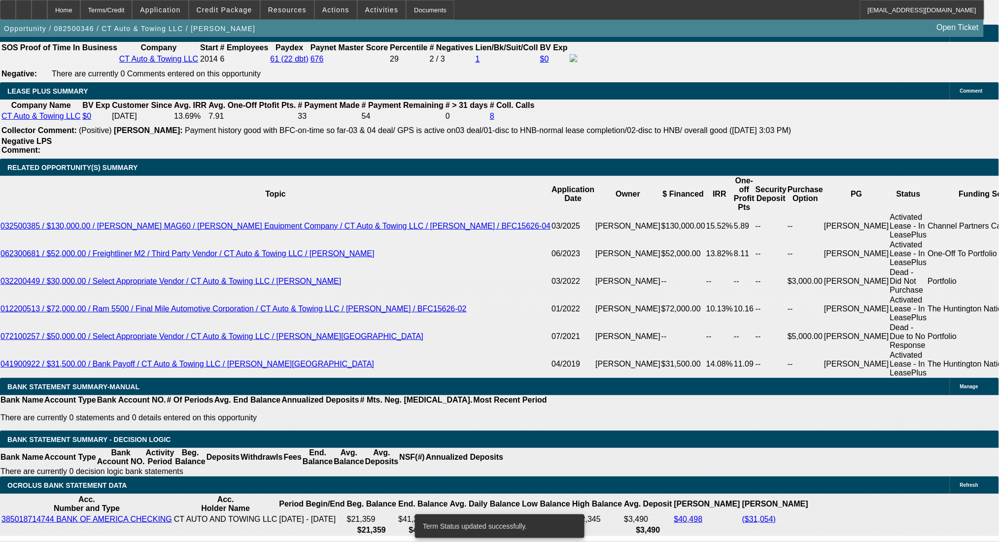
select select "0"
select select "2"
select select "0"
select select "6"
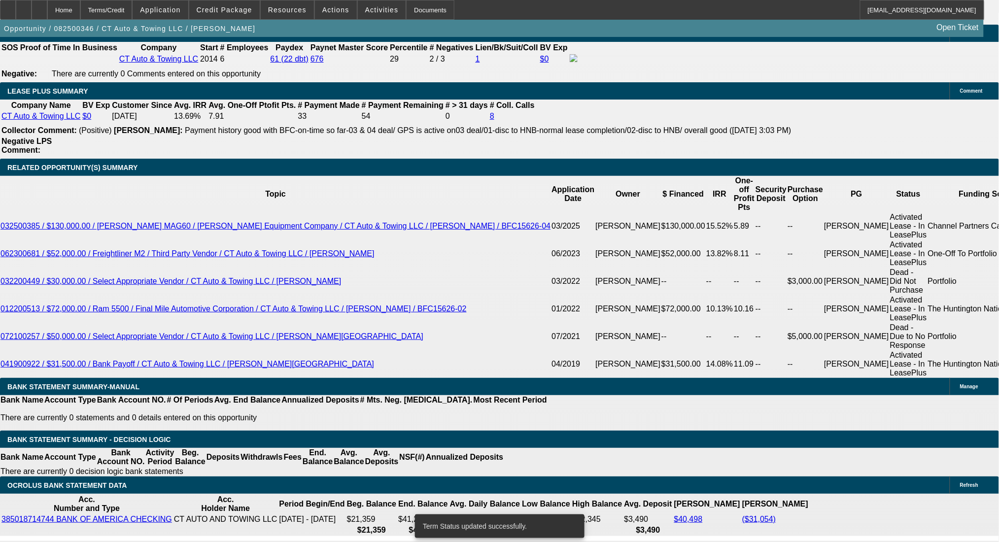
select select "0"
select select "3"
select select "0"
select select "6"
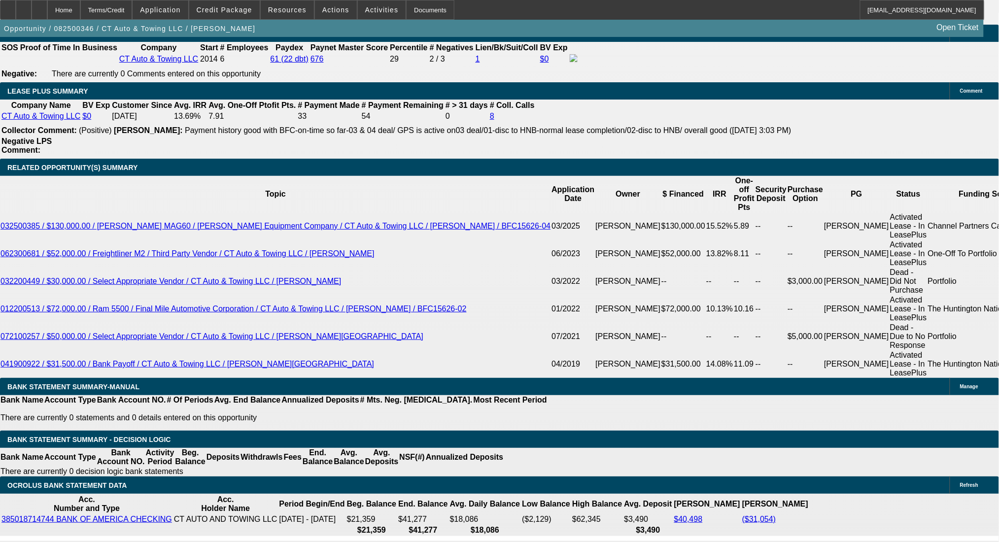
drag, startPoint x: 190, startPoint y: 236, endPoint x: 259, endPoint y: 236, distance: 69.0
type input "$9,500.00"
type input "UNKNOWN"
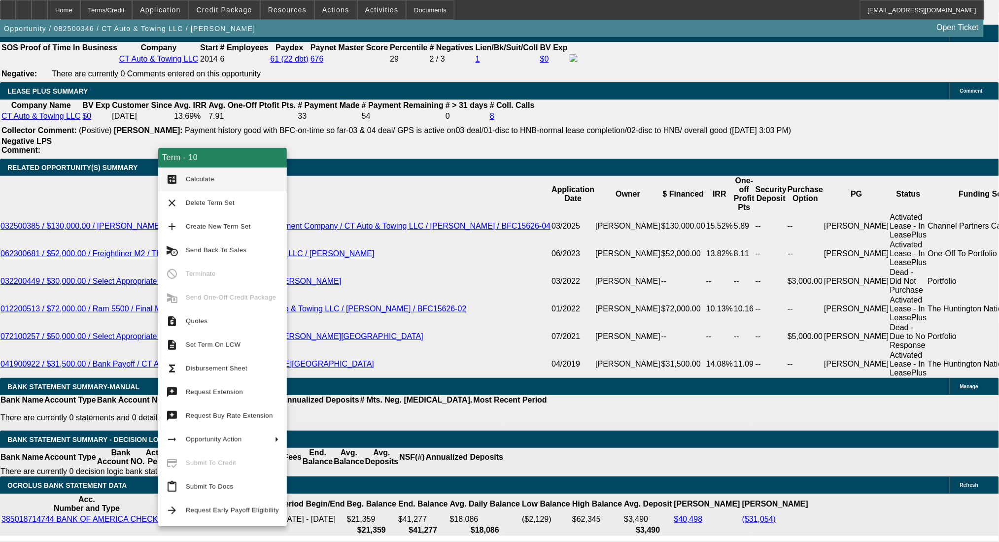
type input "$2,483.06"
click at [212, 177] on span "Calculate" at bounding box center [232, 179] width 93 height 12
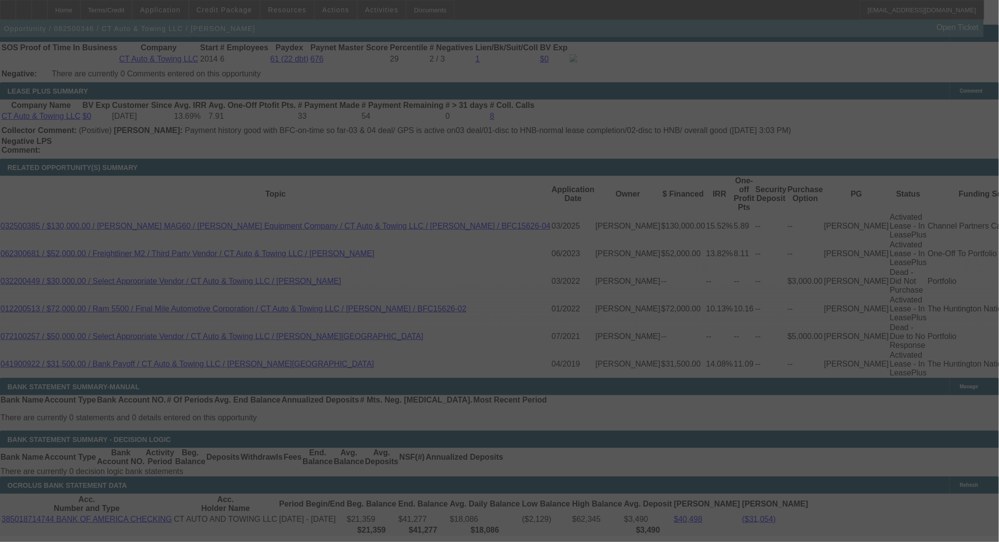
select select "0"
select select "2"
select select "0"
select select "6"
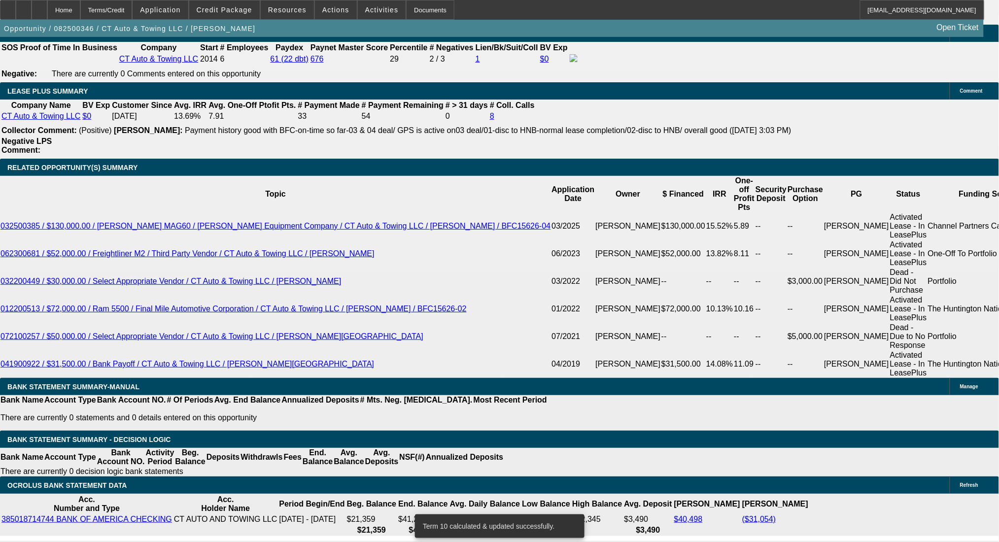
drag, startPoint x: 182, startPoint y: 228, endPoint x: 231, endPoint y: 228, distance: 49.3
drag, startPoint x: 185, startPoint y: 233, endPoint x: 242, endPoint y: 233, distance: 56.7
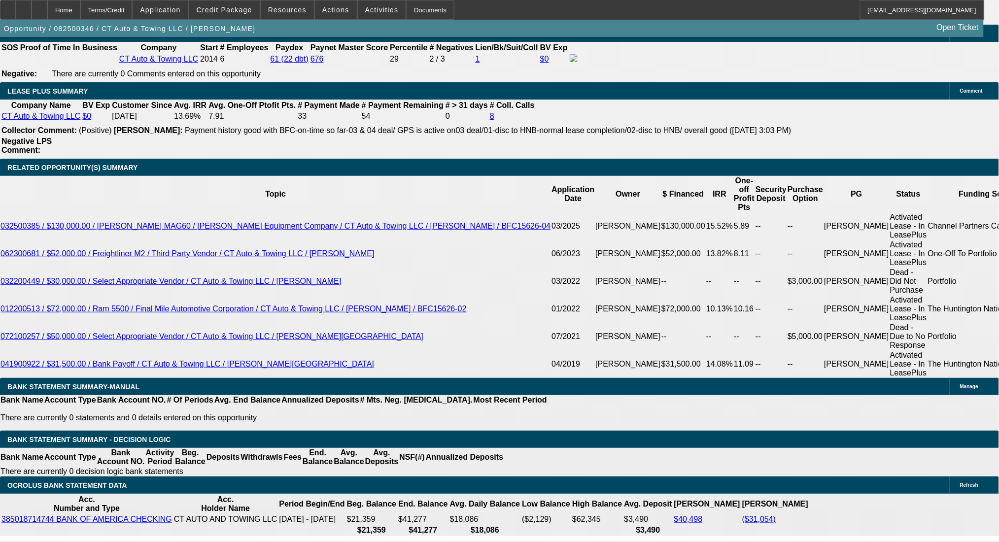
type input "$7,500.00"
type input "UNKNOWN"
type input "$2,524.62"
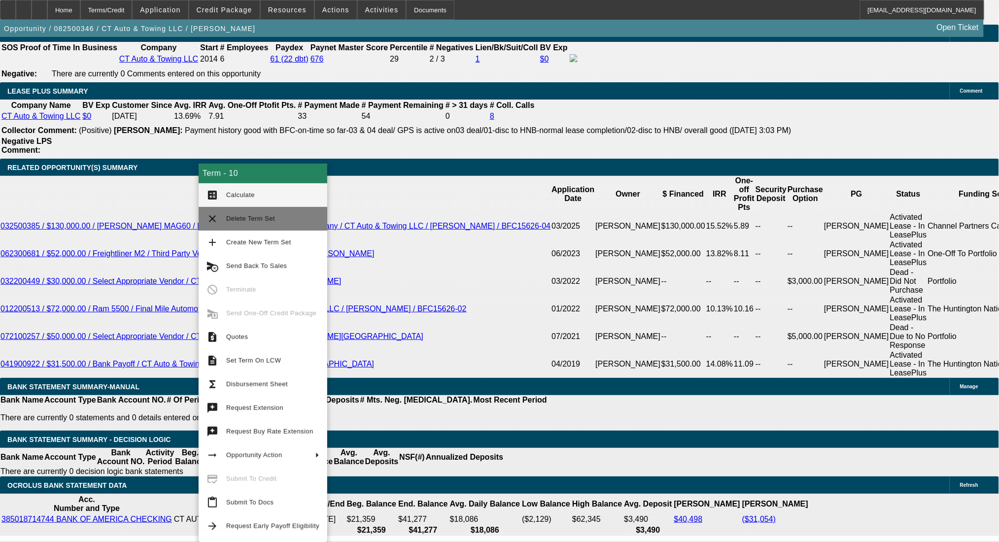
click at [231, 207] on button "clear Delete Term Set" at bounding box center [263, 219] width 129 height 24
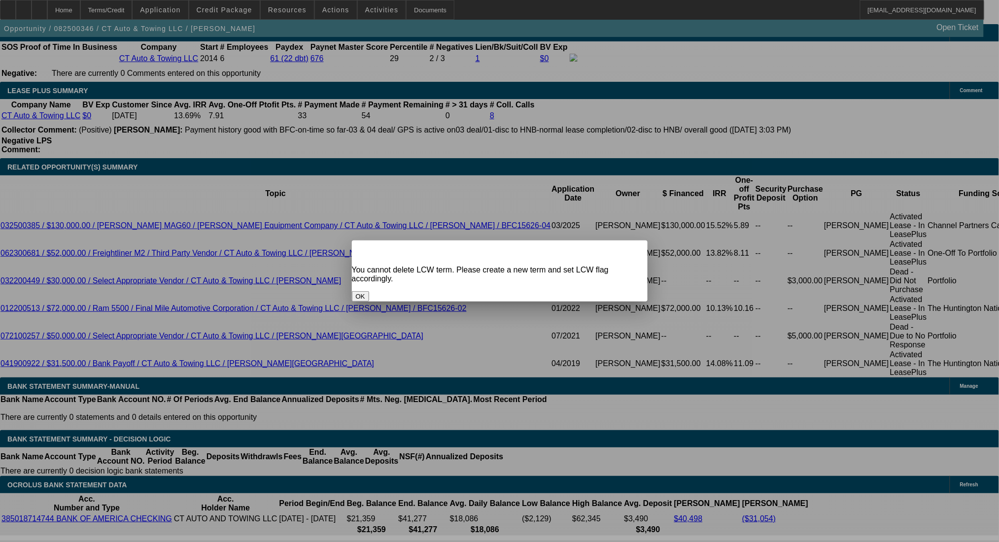
scroll to position [0, 0]
click at [628, 247] on span "Close" at bounding box center [634, 248] width 13 height 5
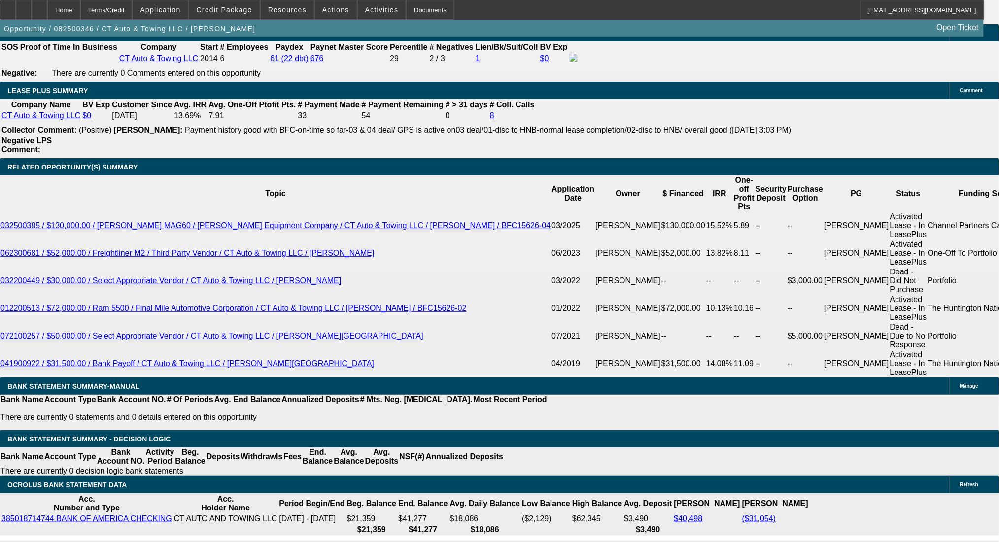
scroll to position [1614, 0]
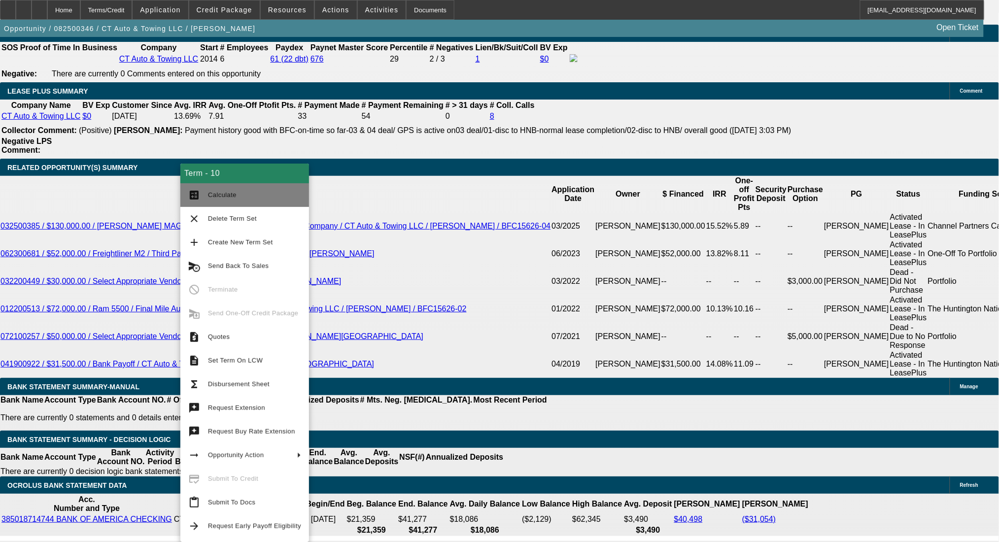
click at [214, 194] on span "Calculate" at bounding box center [222, 194] width 29 height 7
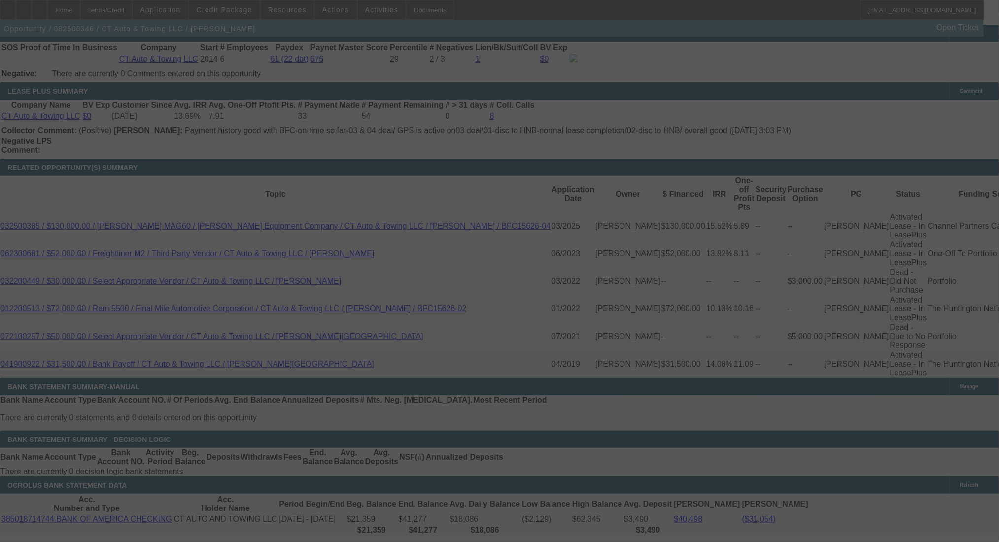
select select "0"
select select "2"
select select "0"
select select "6"
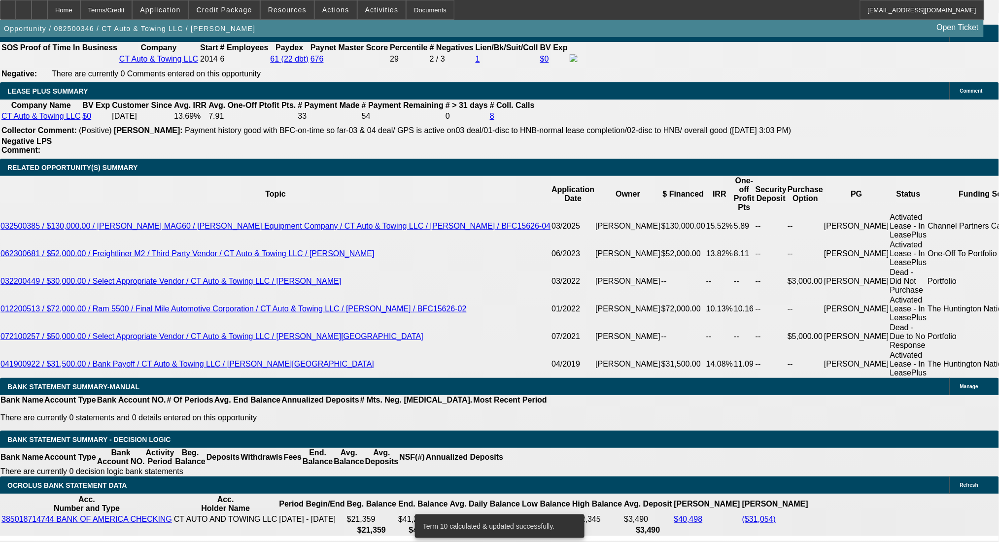
drag, startPoint x: 141, startPoint y: 335, endPoint x: 158, endPoint y: 344, distance: 19.4
drag, startPoint x: 241, startPoint y: 366, endPoint x: 227, endPoint y: 371, distance: 14.5
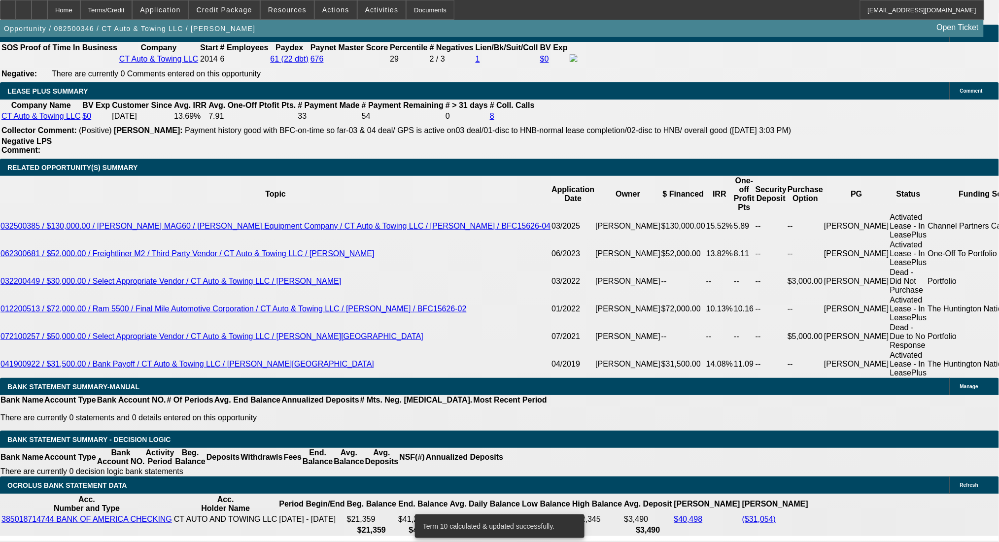
select select "3"
type input "UNKNOWN"
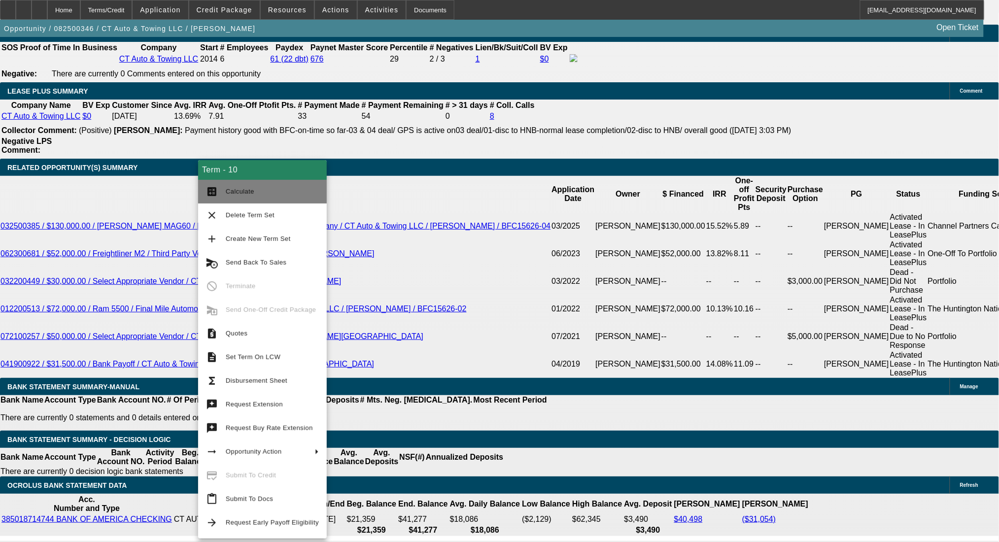
click at [221, 185] on button "calculate Calculate" at bounding box center [262, 192] width 129 height 24
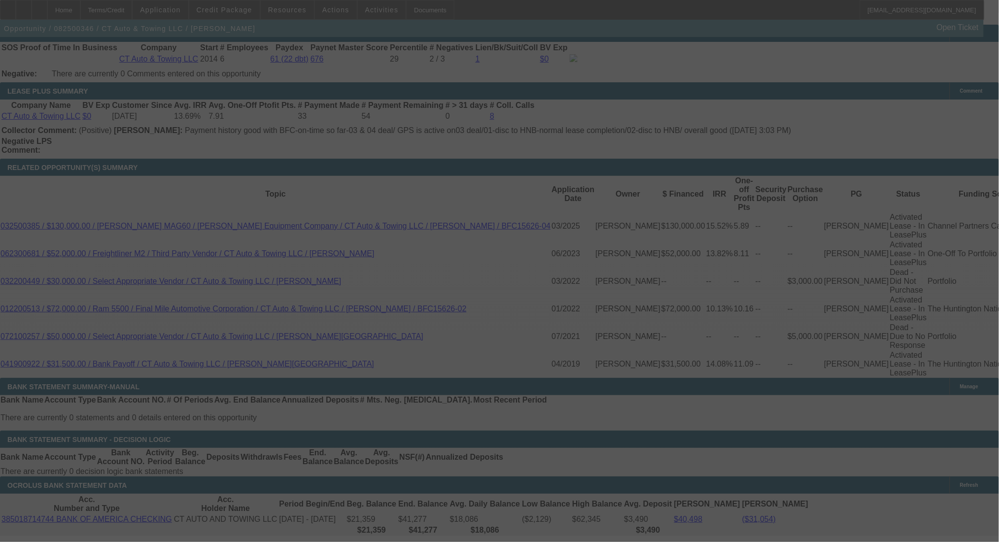
select select "0"
select select "3"
select select "0"
select select "6"
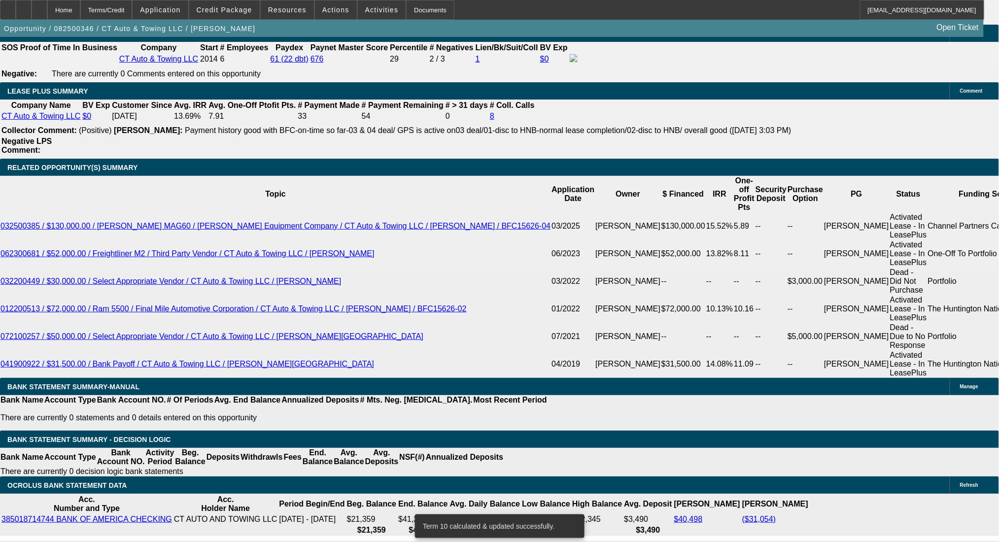
drag, startPoint x: 215, startPoint y: 309, endPoint x: 245, endPoint y: 312, distance: 29.7
type input "9."
type input "UNKNOWN"
type input "9.4"
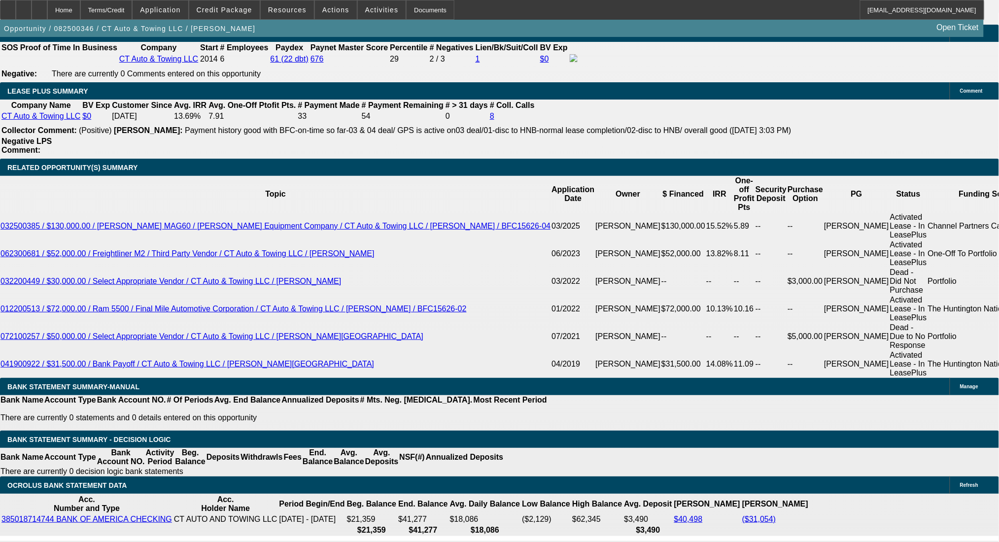
type input "$2,545.79"
type input "9.4"
drag, startPoint x: 151, startPoint y: 311, endPoint x: 214, endPoint y: 309, distance: 63.1
type input "2"
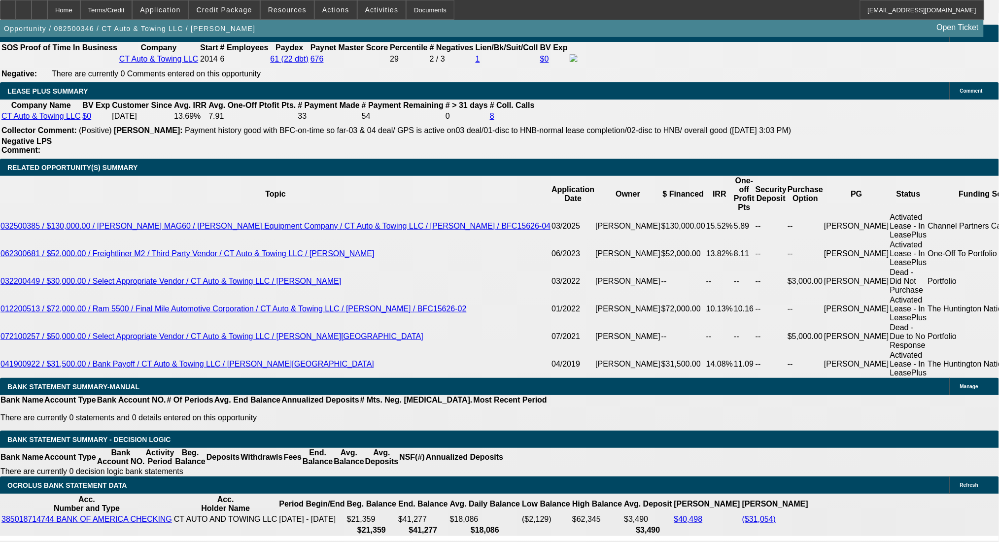
type input "2545"
type input "9.4"
type input "$2,545.00"
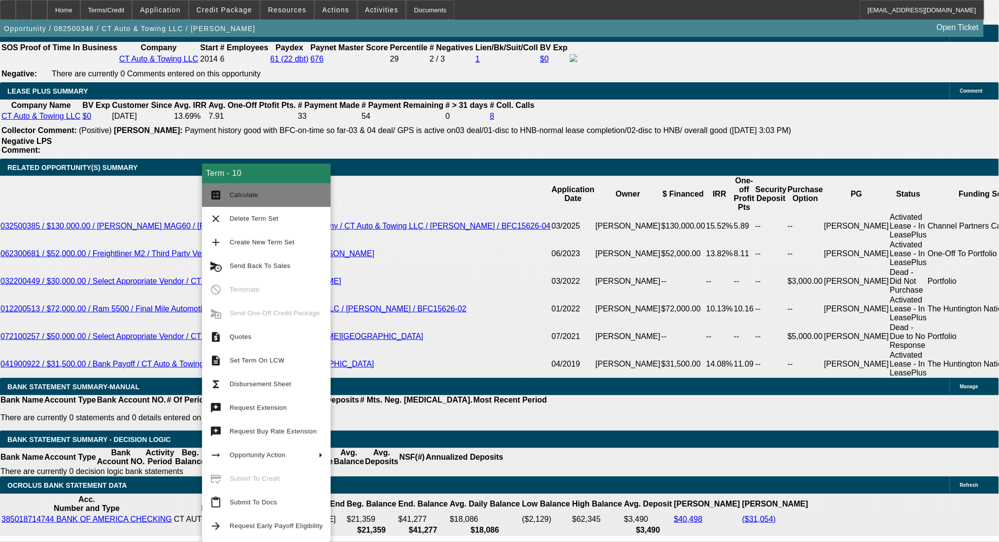
click at [231, 196] on span "Calculate" at bounding box center [244, 194] width 29 height 7
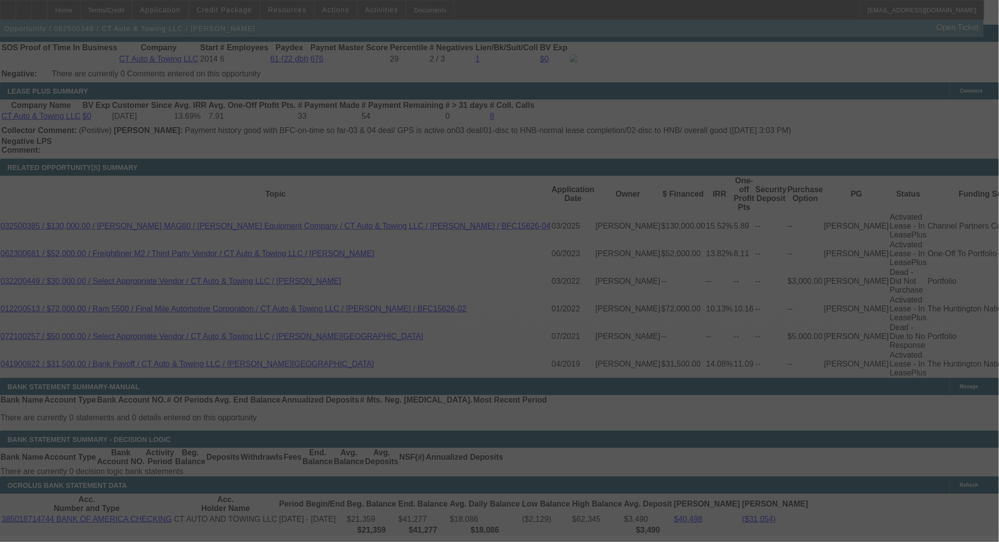
select select "0"
select select "3"
select select "0"
select select "6"
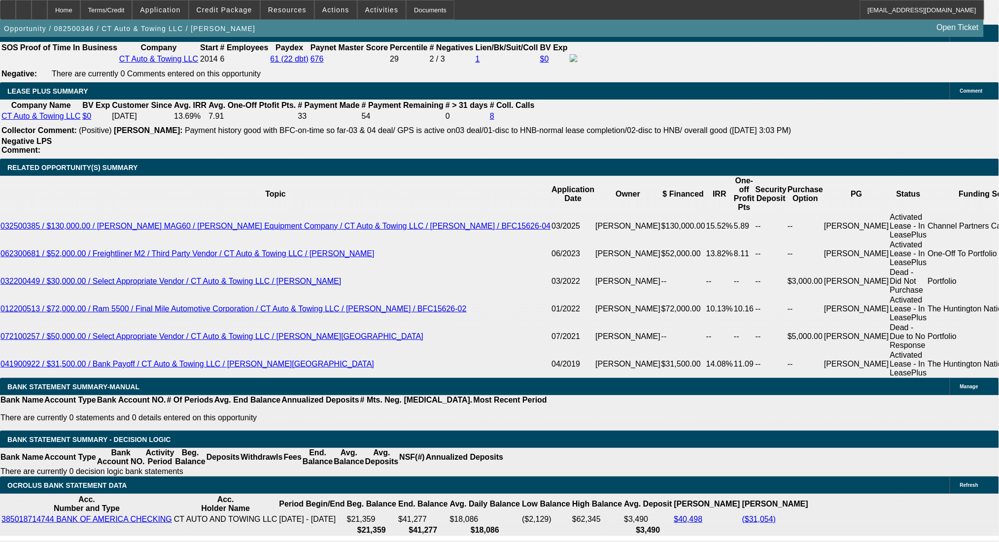
drag, startPoint x: 146, startPoint y: 310, endPoint x: 236, endPoint y: 310, distance: 89.7
type input "2"
type input "UNKNOWN"
type input "25"
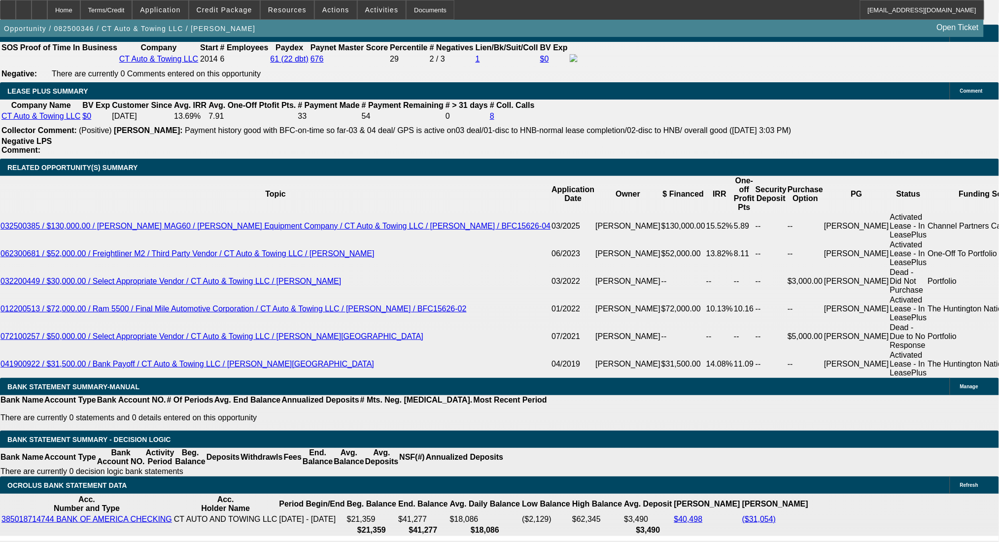
type input "2548"
type input "9.4"
type input "$2,548.00"
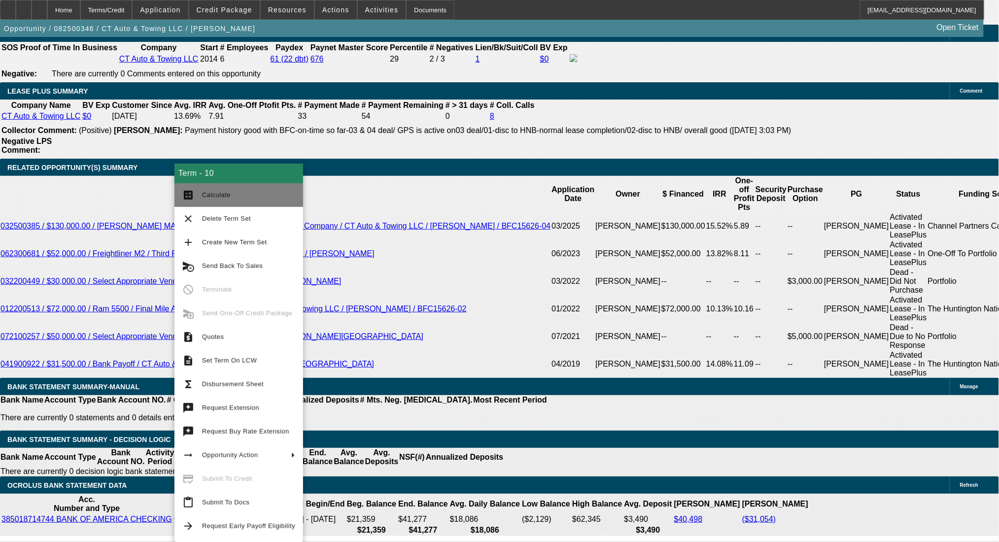
click at [213, 196] on span "Calculate" at bounding box center [216, 194] width 29 height 7
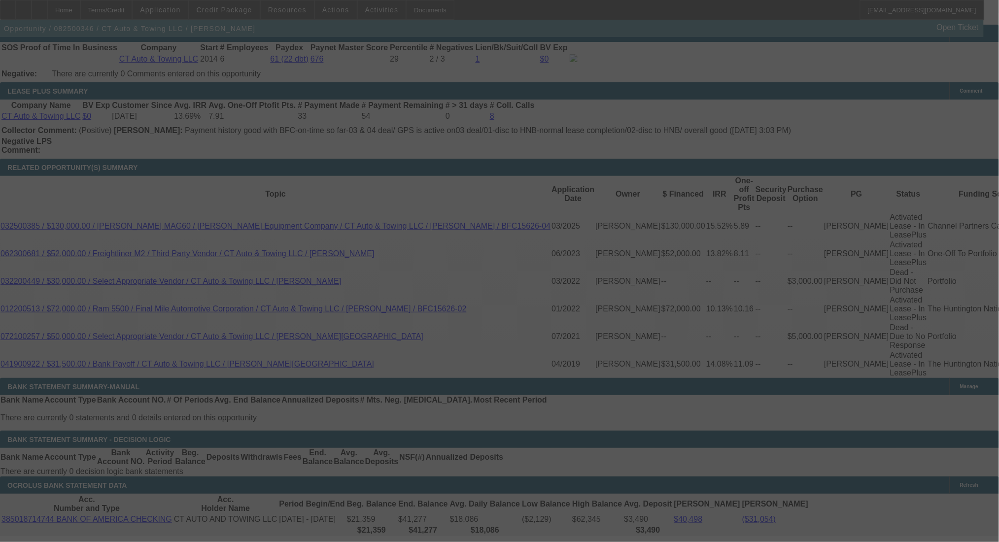
select select "0"
select select "3"
select select "0"
select select "6"
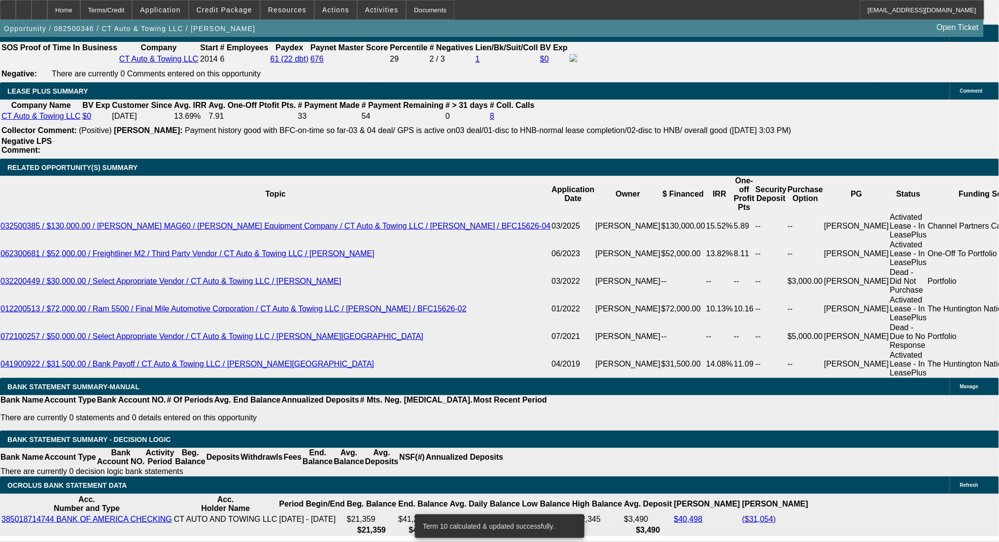
drag, startPoint x: 171, startPoint y: 237, endPoint x: 304, endPoint y: 241, distance: 133.6
type input "$7,000.00"
type input "UNKNOWN"
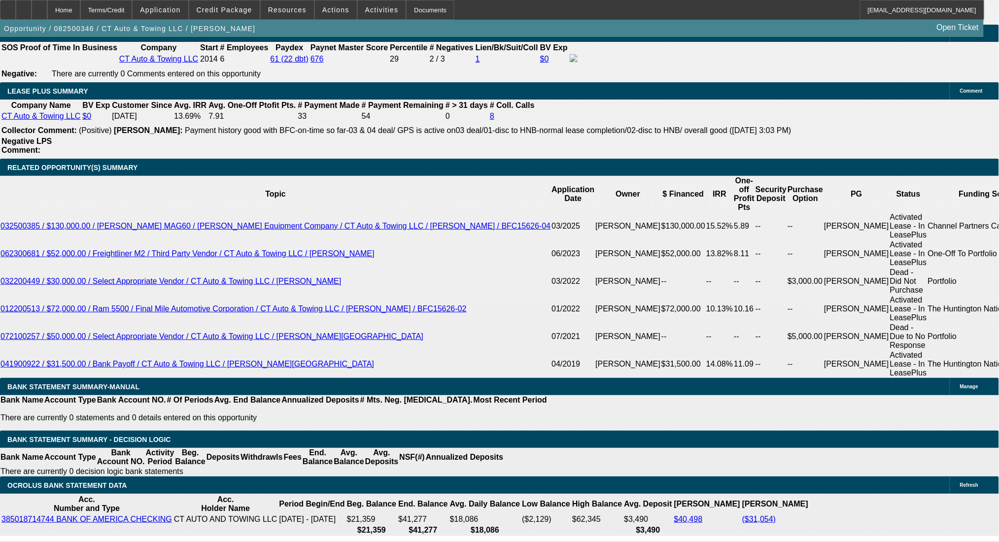
drag, startPoint x: 147, startPoint y: 309, endPoint x: 214, endPoint y: 307, distance: 66.6
type input "2"
type input "2558"
type input "9.4"
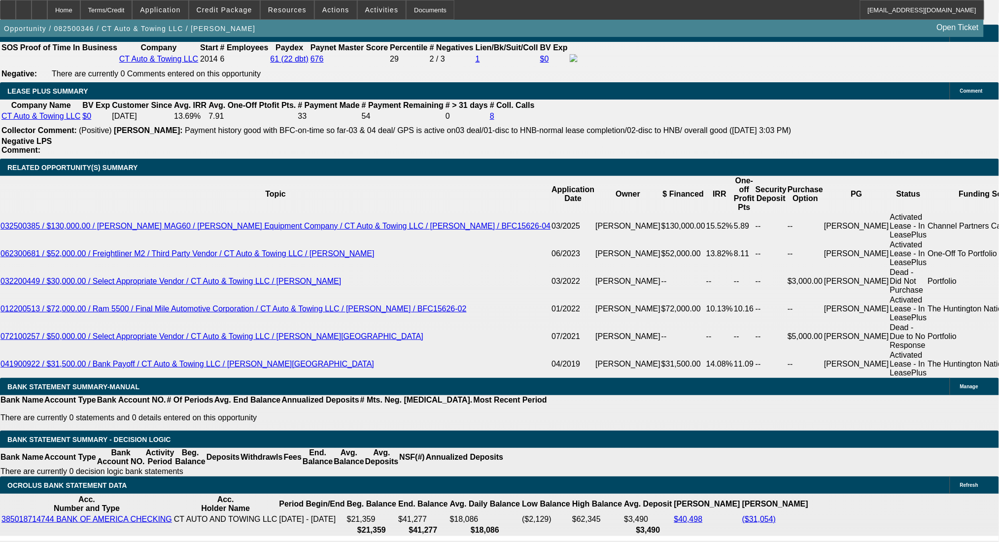
type input "$2,558.00"
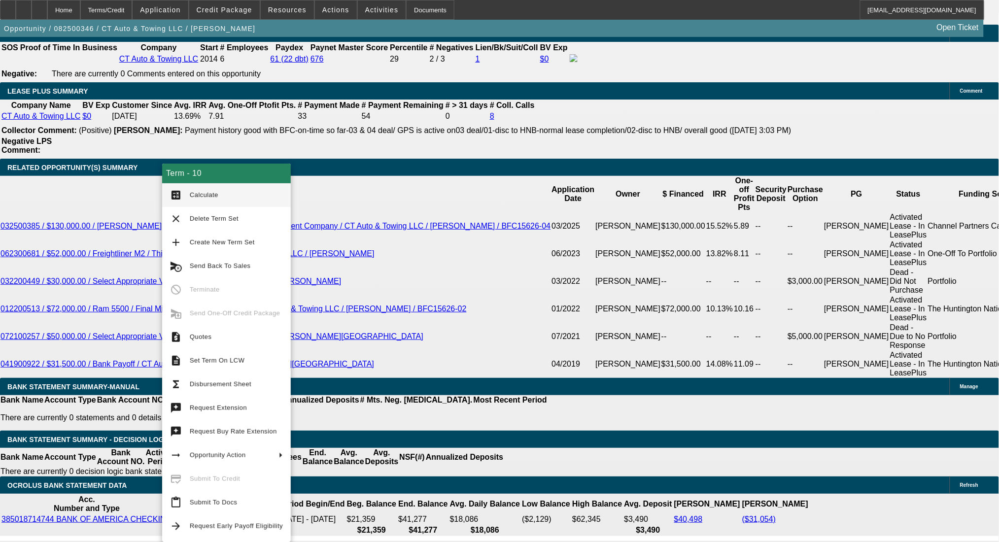
click at [196, 190] on span "Calculate" at bounding box center [236, 195] width 93 height 12
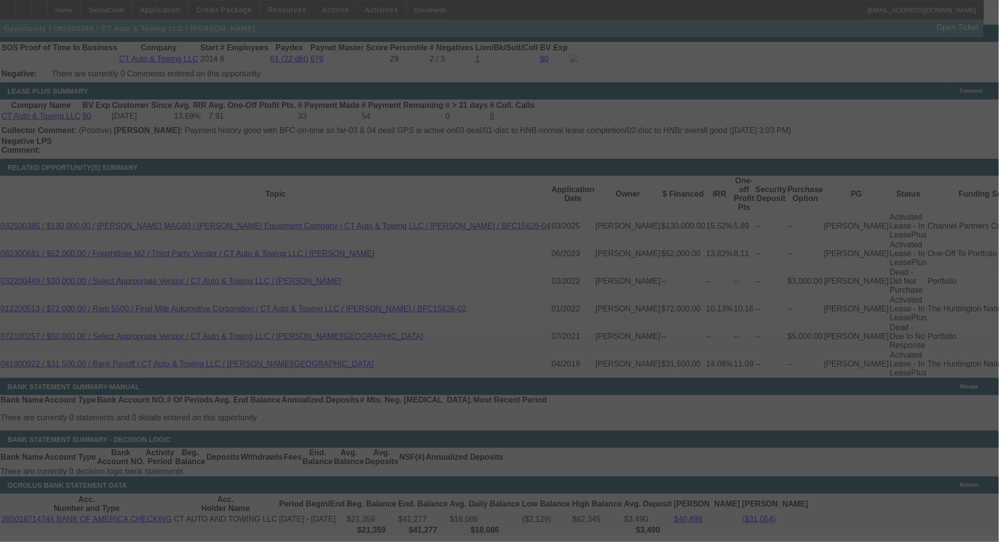
select select "0"
select select "3"
select select "0"
select select "6"
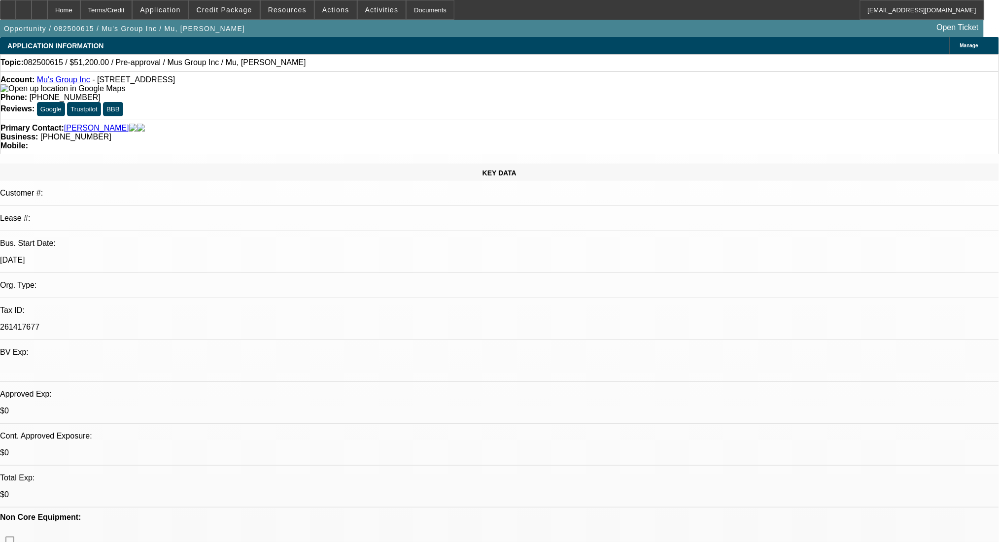
select select "0.2"
select select "2"
select select "0.1"
select select "4"
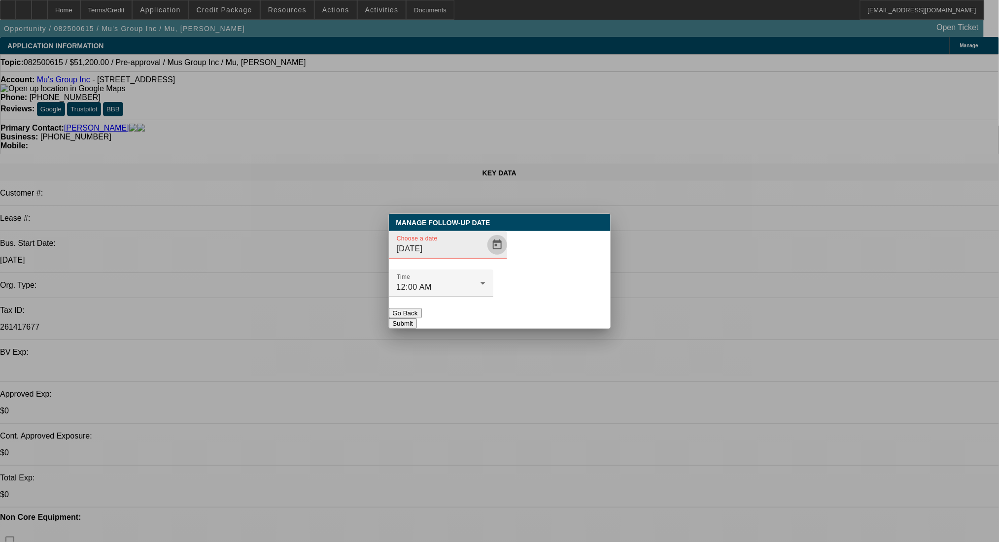
click at [485, 257] on span "Open calendar" at bounding box center [497, 245] width 24 height 24
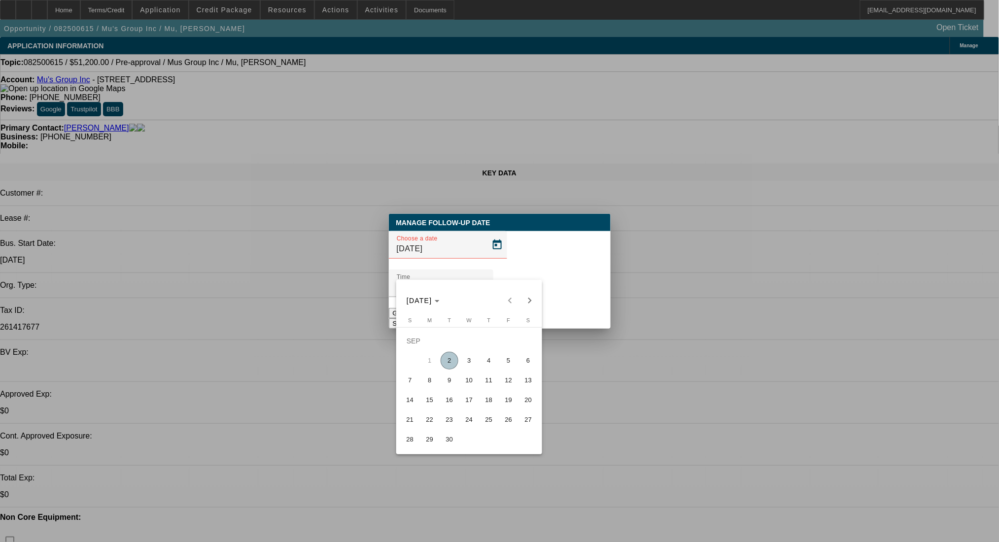
drag, startPoint x: 465, startPoint y: 363, endPoint x: 523, endPoint y: 311, distance: 78.2
click at [466, 363] on span "3" at bounding box center [469, 361] width 18 height 18
type input "9/3/2025"
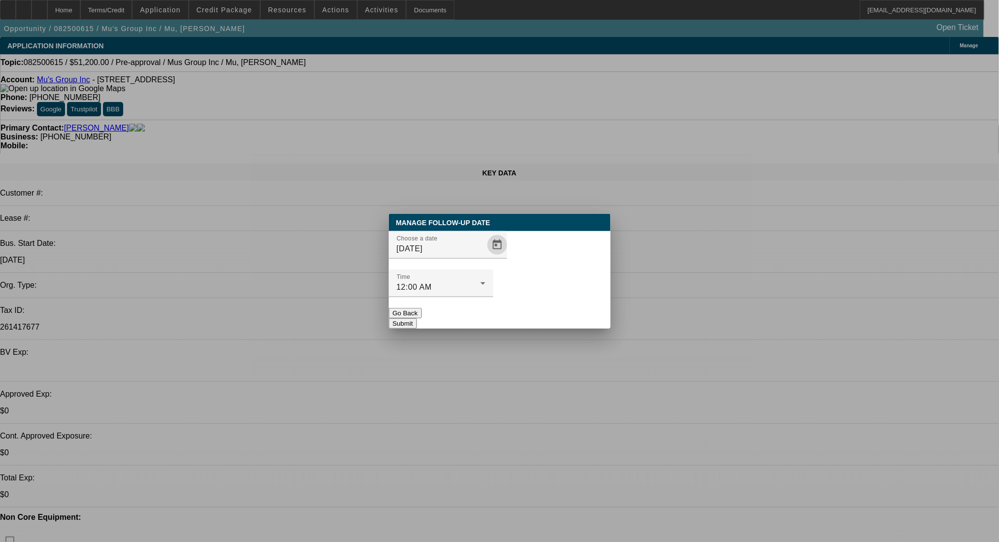
click at [417, 318] on button "Submit" at bounding box center [403, 323] width 28 height 10
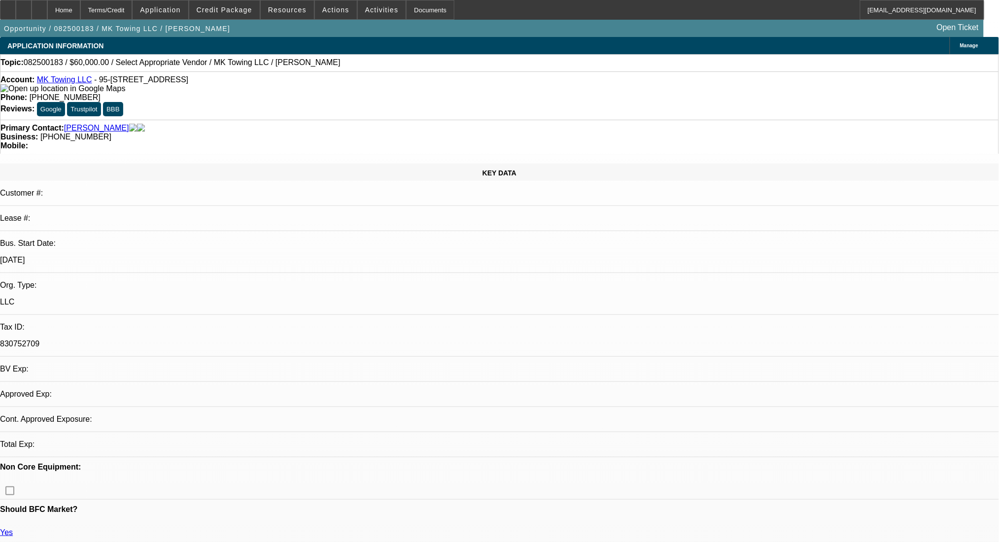
select select "0"
select select "2"
select select "0.1"
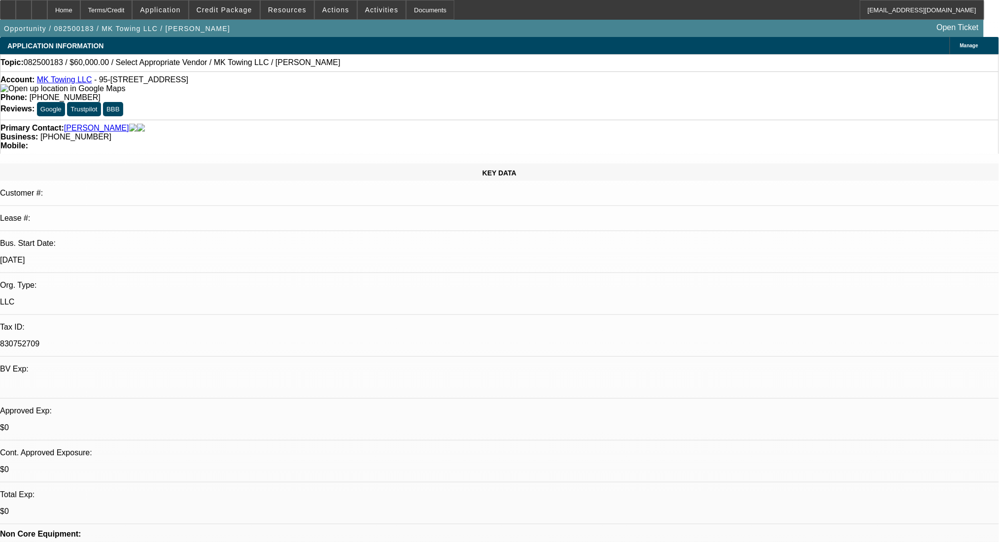
select select "4"
click at [97, 124] on link "[PERSON_NAME]" at bounding box center [96, 128] width 65 height 9
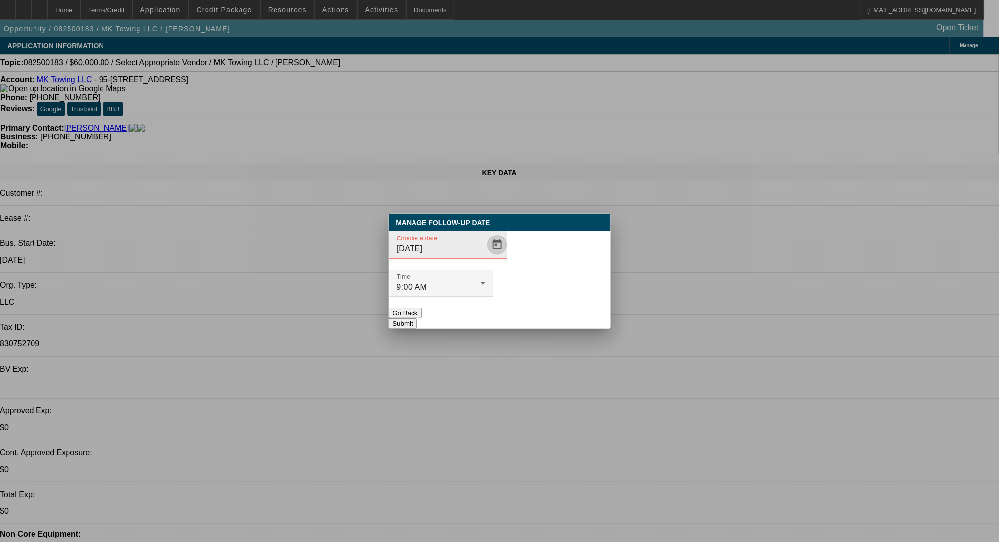
click at [485, 257] on span "Open calendar" at bounding box center [497, 245] width 24 height 24
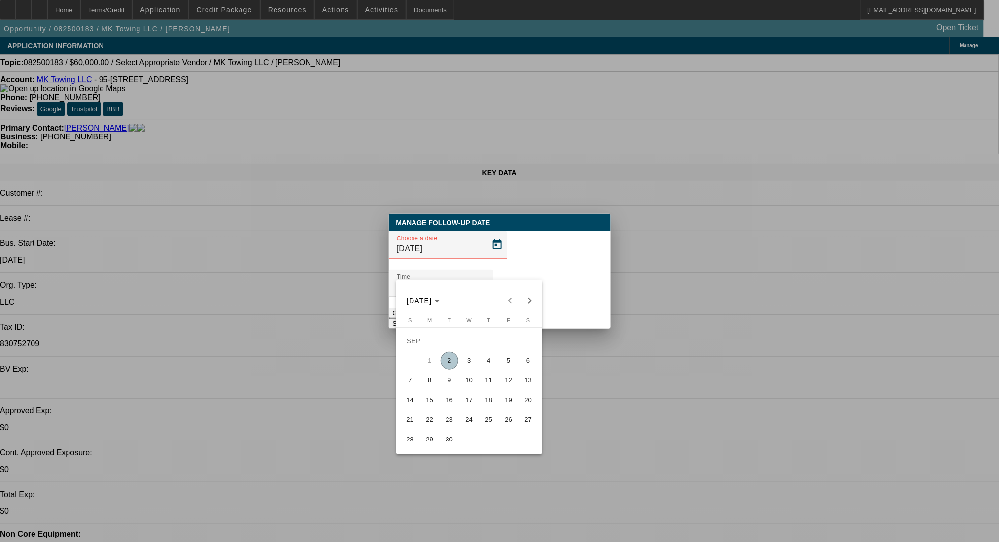
click at [446, 364] on span "2" at bounding box center [450, 361] width 18 height 18
type input "[DATE]"
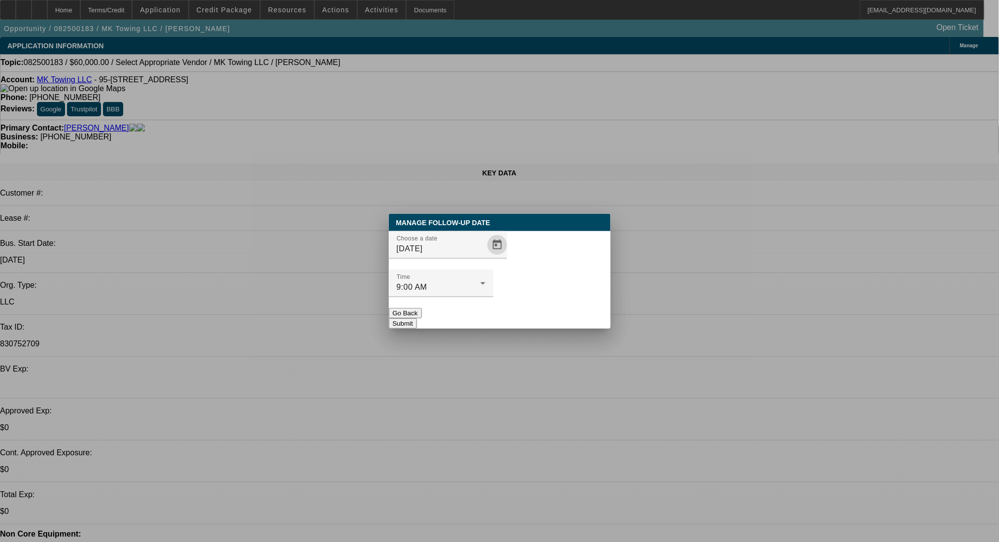
click at [417, 318] on button "Submit" at bounding box center [403, 323] width 28 height 10
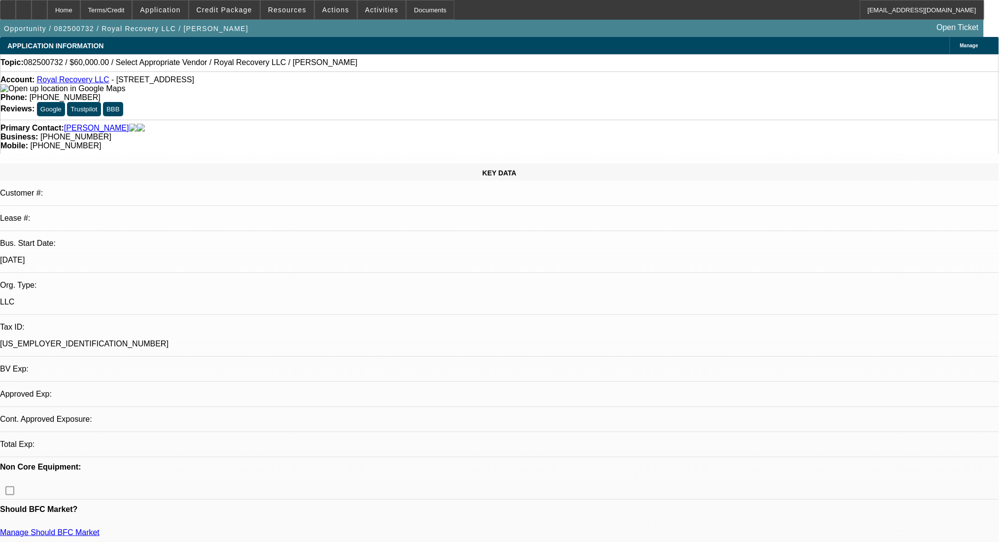
select select "0"
select select "2"
select select "0.1"
select select "4"
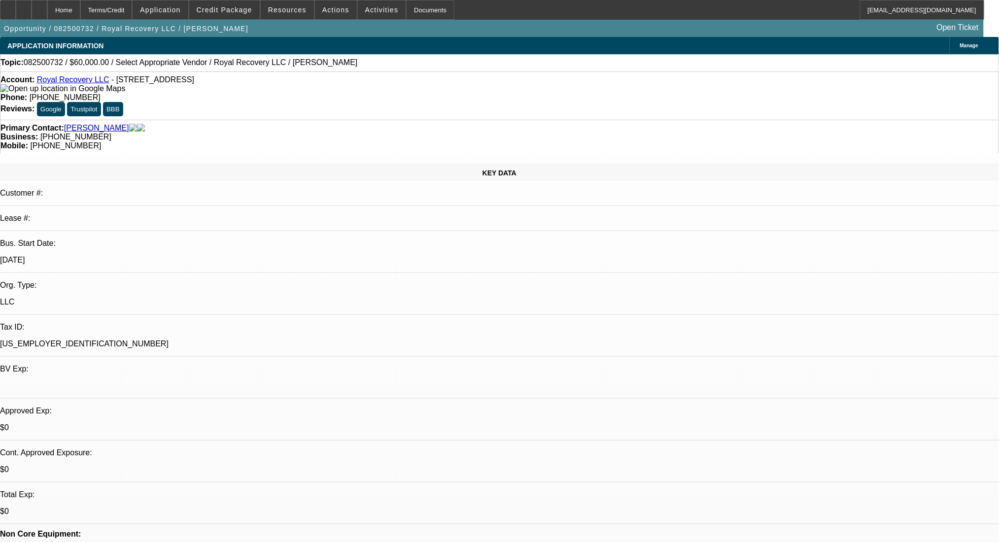
click at [82, 82] on link "Royal Recovery LLC" at bounding box center [73, 79] width 72 height 8
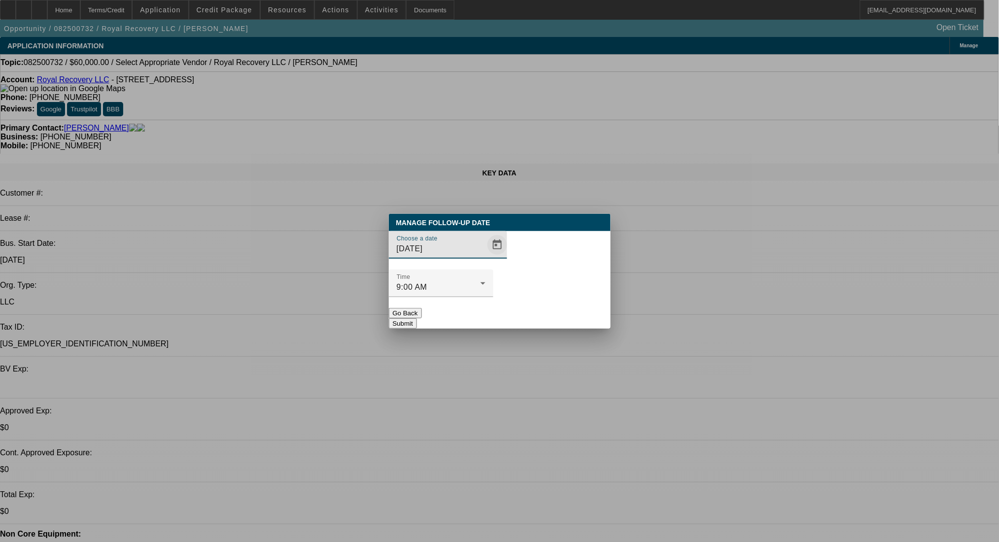
click at [485, 257] on span "Open calendar" at bounding box center [497, 245] width 24 height 24
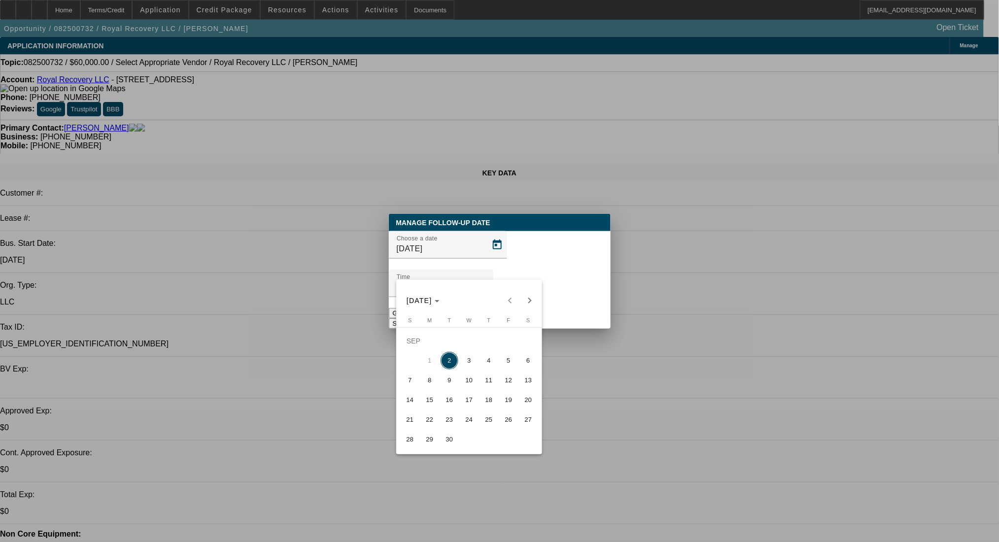
drag, startPoint x: 466, startPoint y: 365, endPoint x: 478, endPoint y: 354, distance: 16.0
click at [466, 365] on span "3" at bounding box center [469, 361] width 18 height 18
type input "9/3/2025"
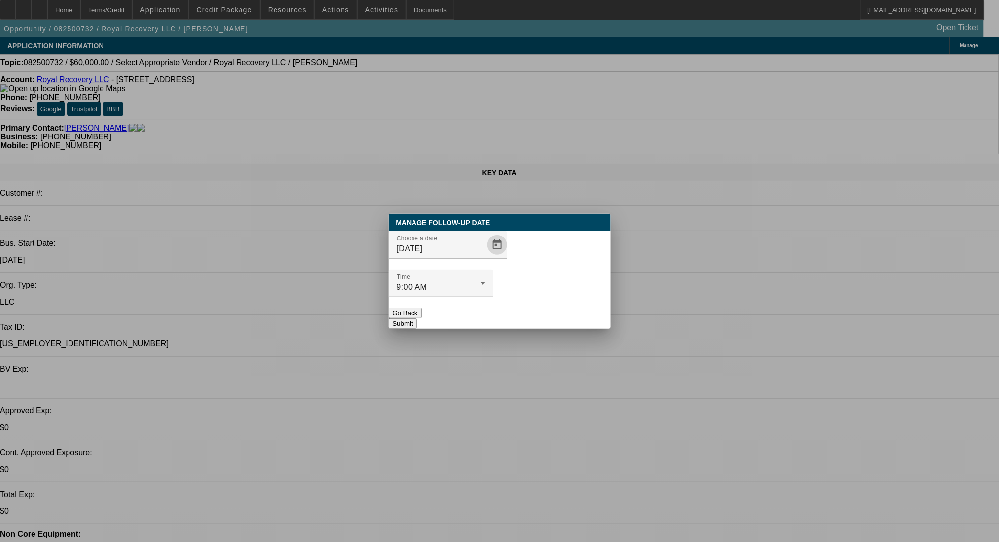
click at [417, 318] on button "Submit" at bounding box center [403, 323] width 28 height 10
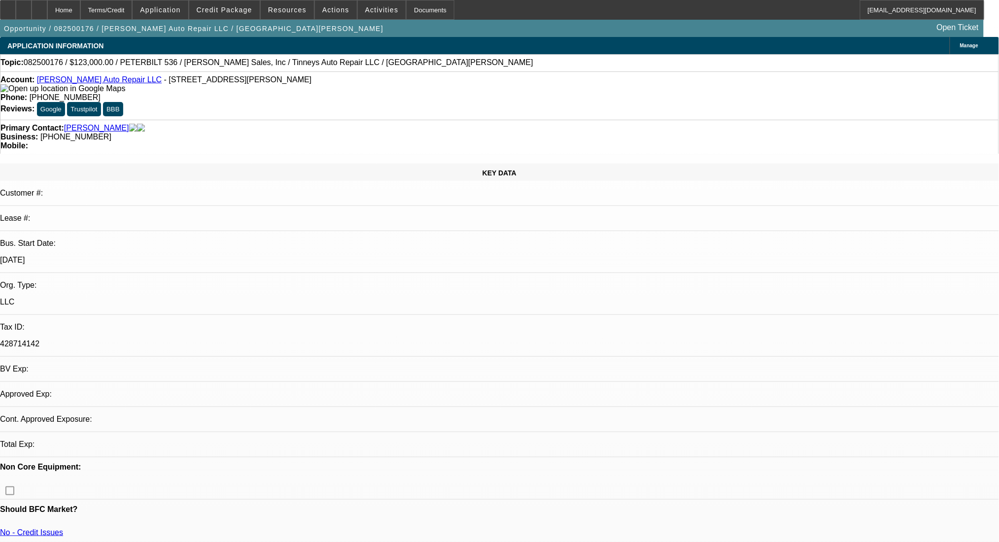
select select "0"
select select "2"
select select "0.1"
select select "0"
select select "2"
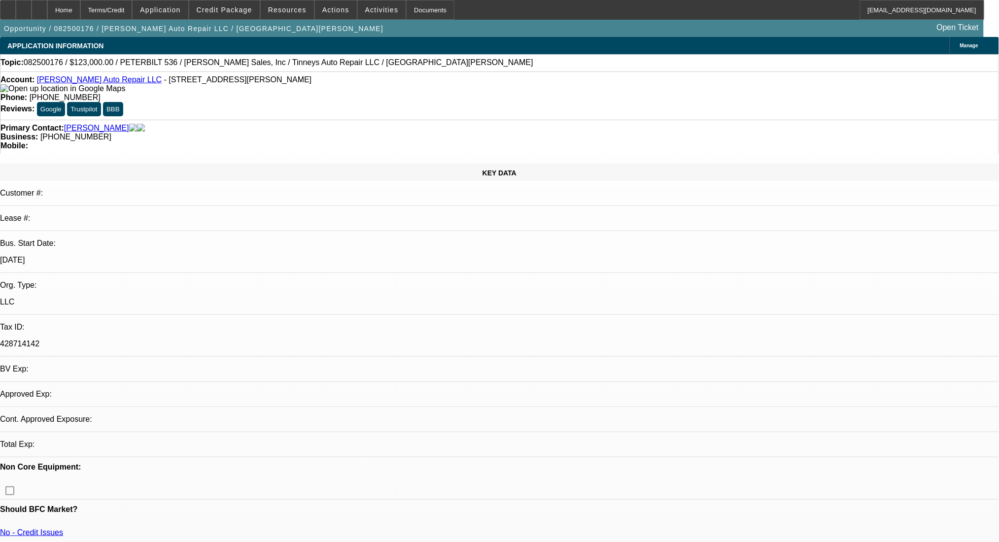
select select "0.1"
select select "0"
select select "2"
select select "0.1"
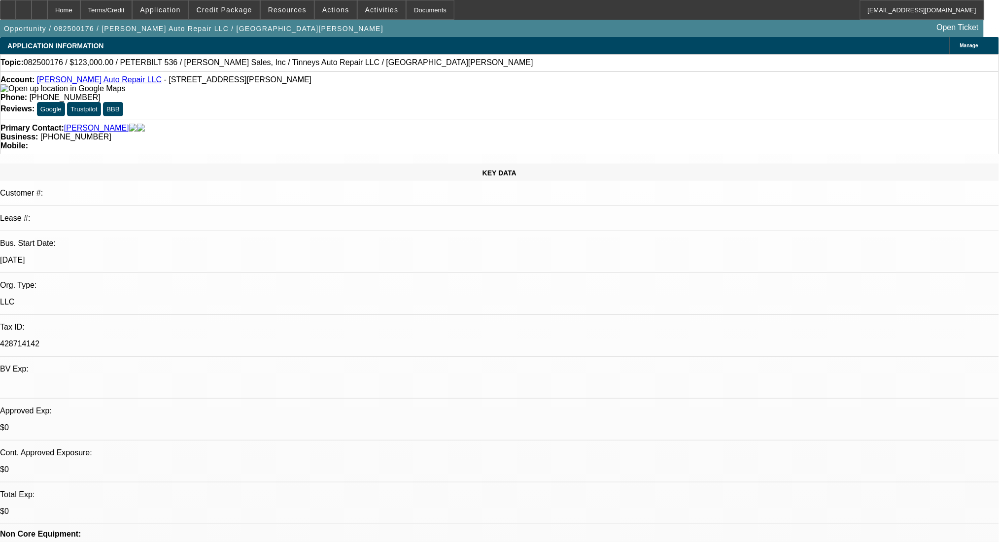
select select "1"
select select "2"
select select "4"
select select "1"
select select "2"
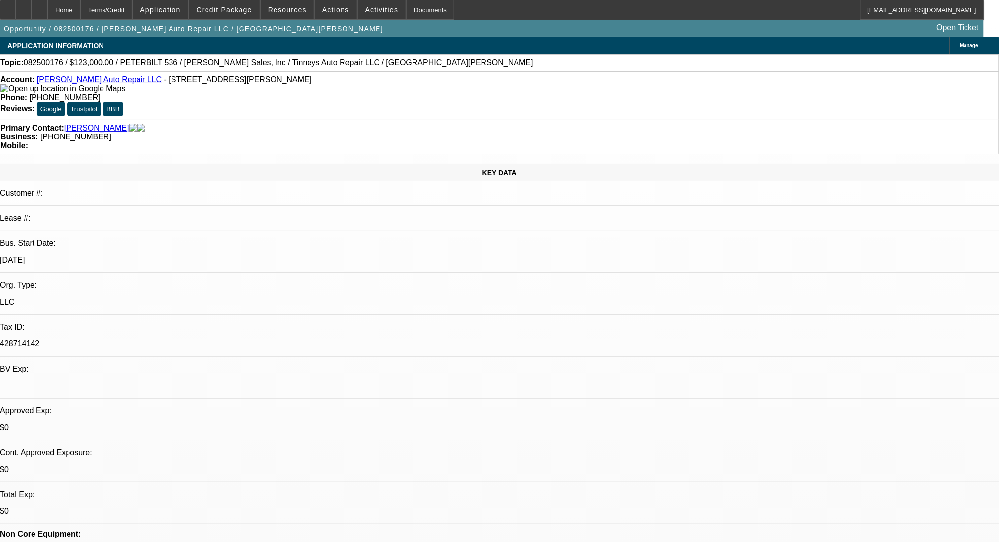
select select "4"
select select "1"
select select "2"
select select "4"
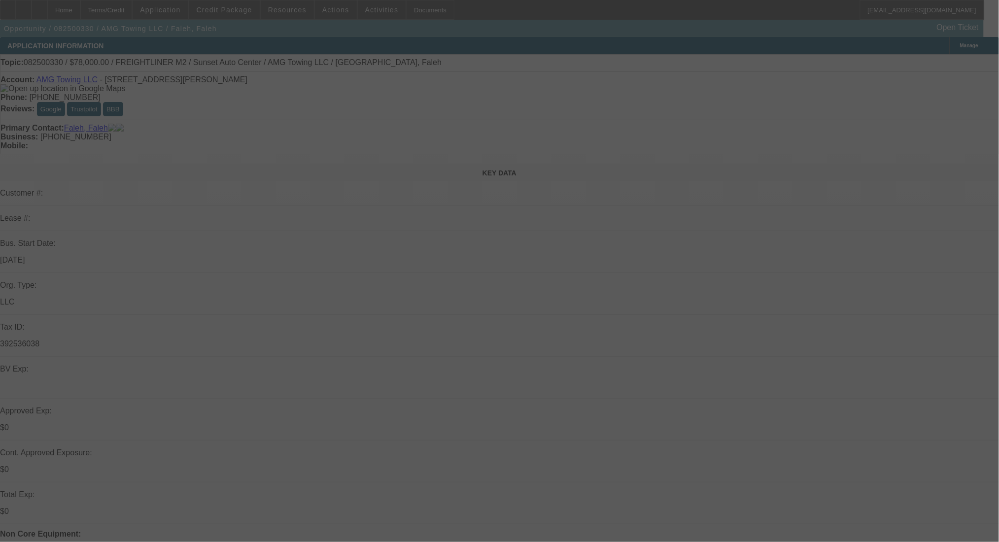
select select "0"
select select "2"
select select "0"
select select "6"
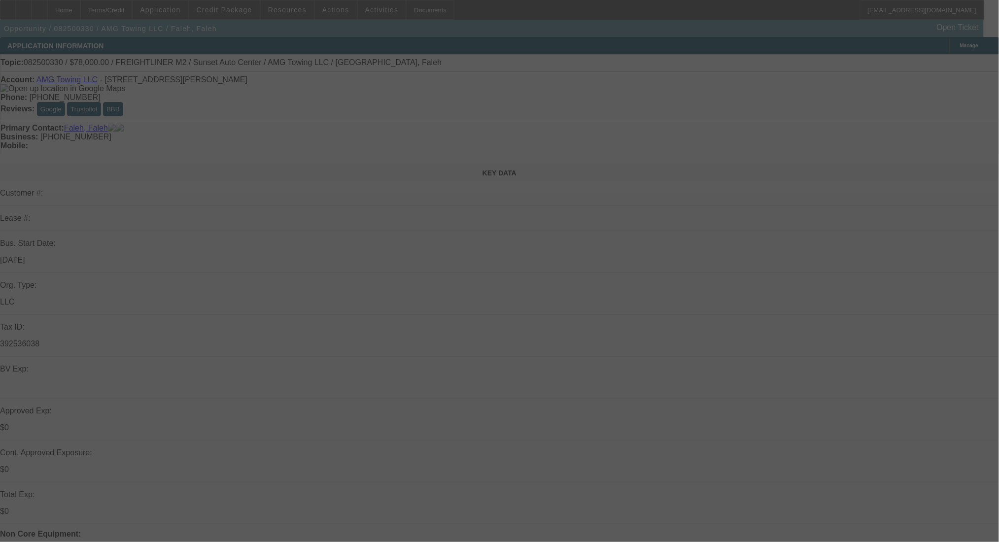
select select "0"
select select "2"
select select "0"
select select "6"
